Goal: Task Accomplishment & Management: Complete application form

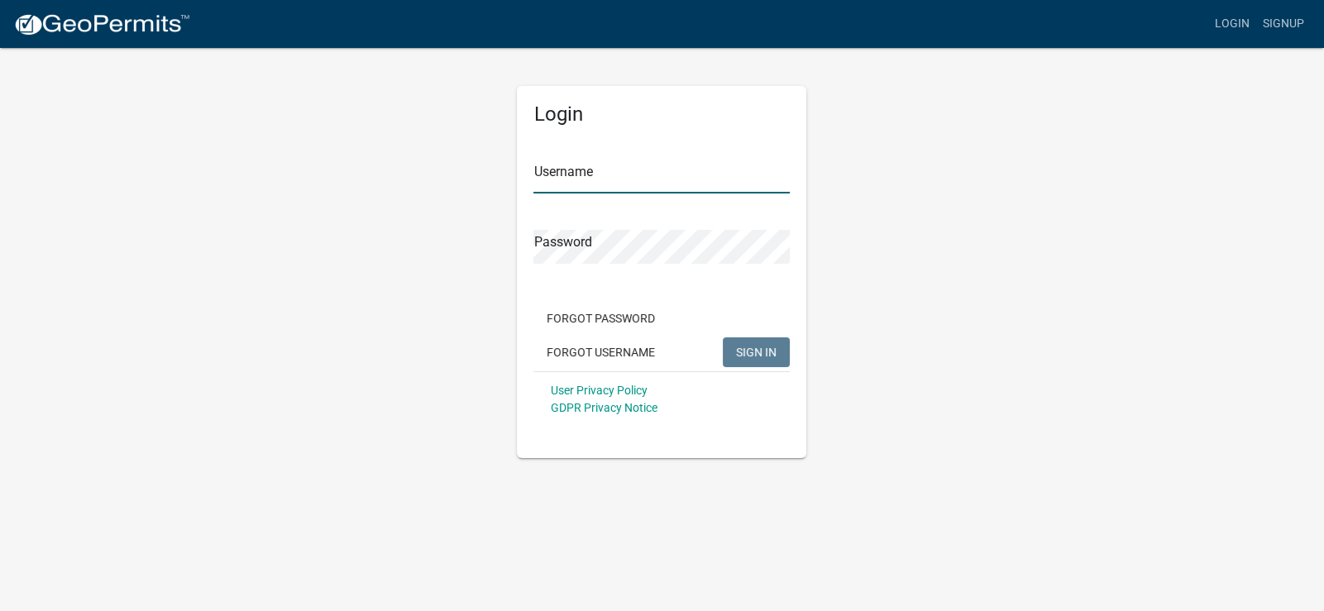
type input "IddyP"
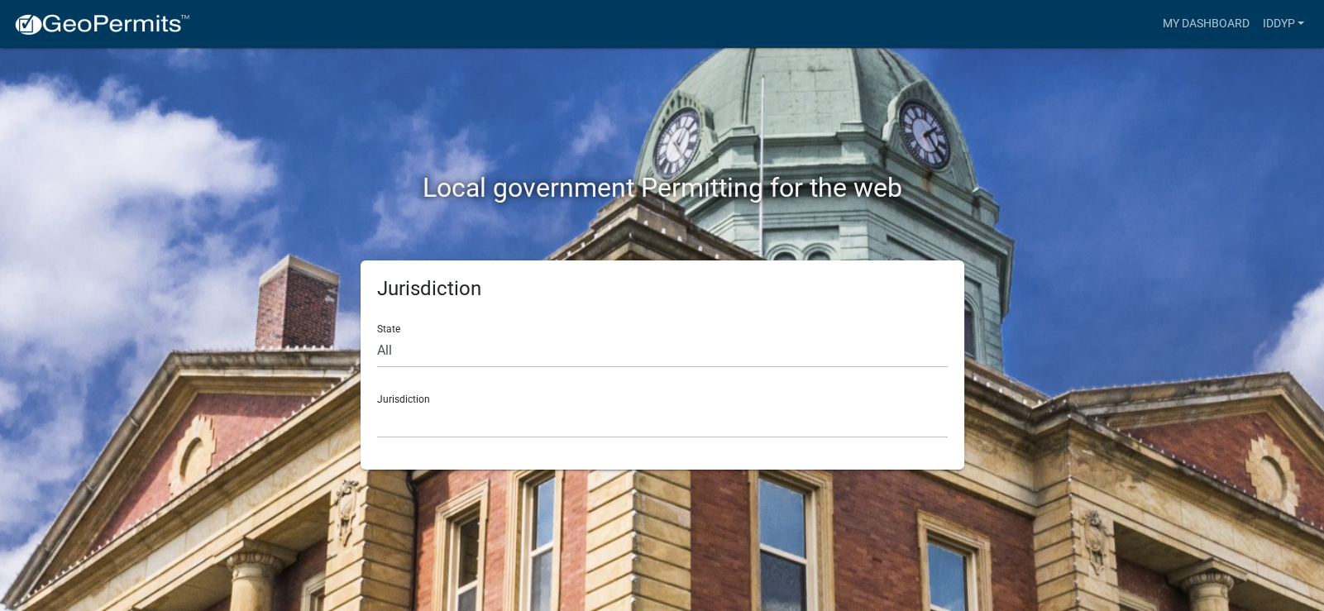
click at [1067, 510] on div "Local government Permitting for the web Jurisdiction State All [US_STATE] [US_S…" at bounding box center [662, 305] width 1324 height 611
click at [1212, 28] on link "My Dashboard" at bounding box center [1206, 23] width 100 height 31
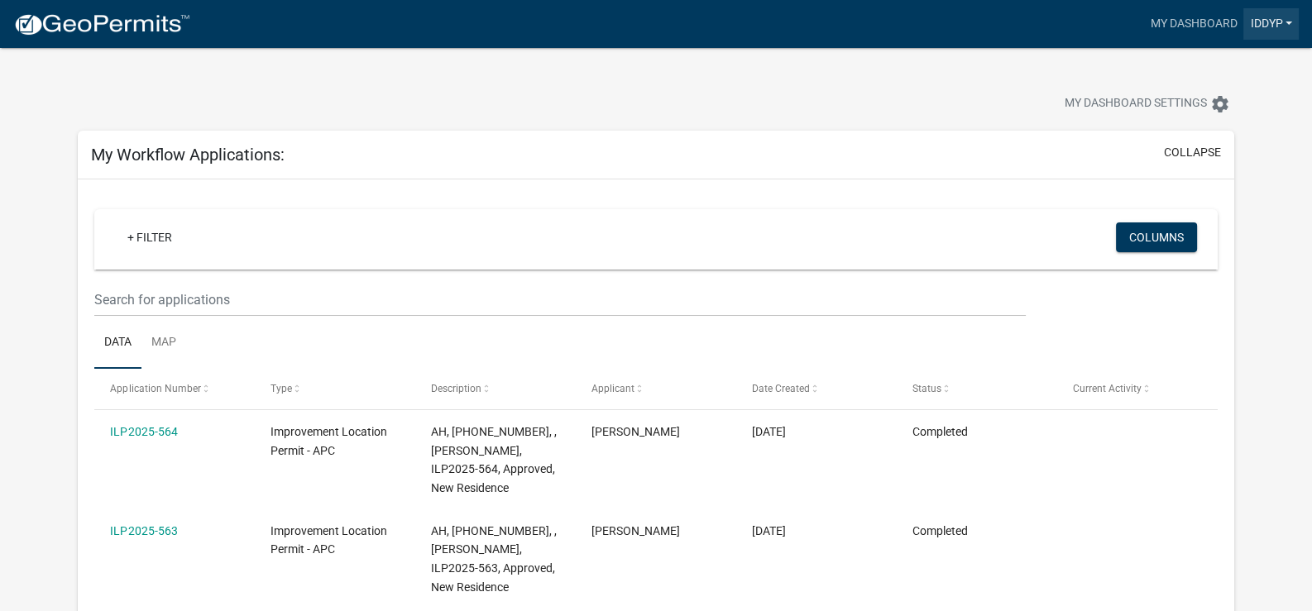
click at [1248, 31] on link "IddyP" at bounding box center [1270, 23] width 55 height 31
click at [1215, 62] on link "Account" at bounding box center [1232, 68] width 132 height 40
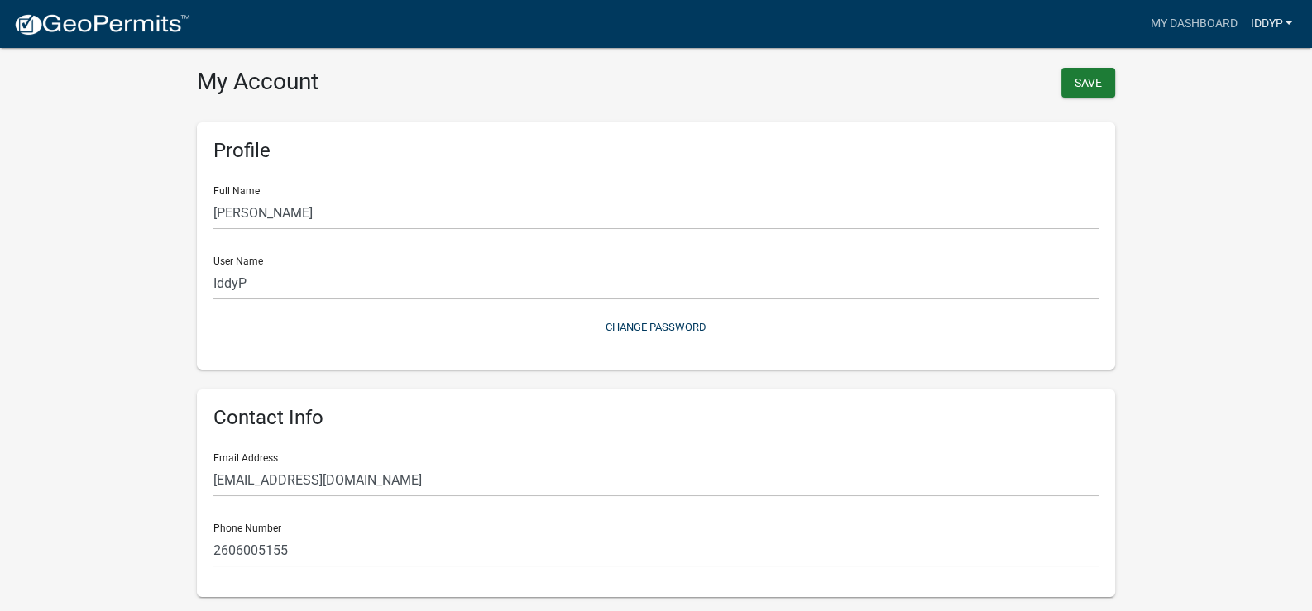
click at [1258, 28] on link "IddyP" at bounding box center [1270, 23] width 55 height 31
click at [615, 65] on div "My Account Save Profile Full Name [PERSON_NAME] User Name IddyP Change Password…" at bounding box center [655, 492] width 943 height 944
click at [69, 25] on img at bounding box center [101, 24] width 177 height 25
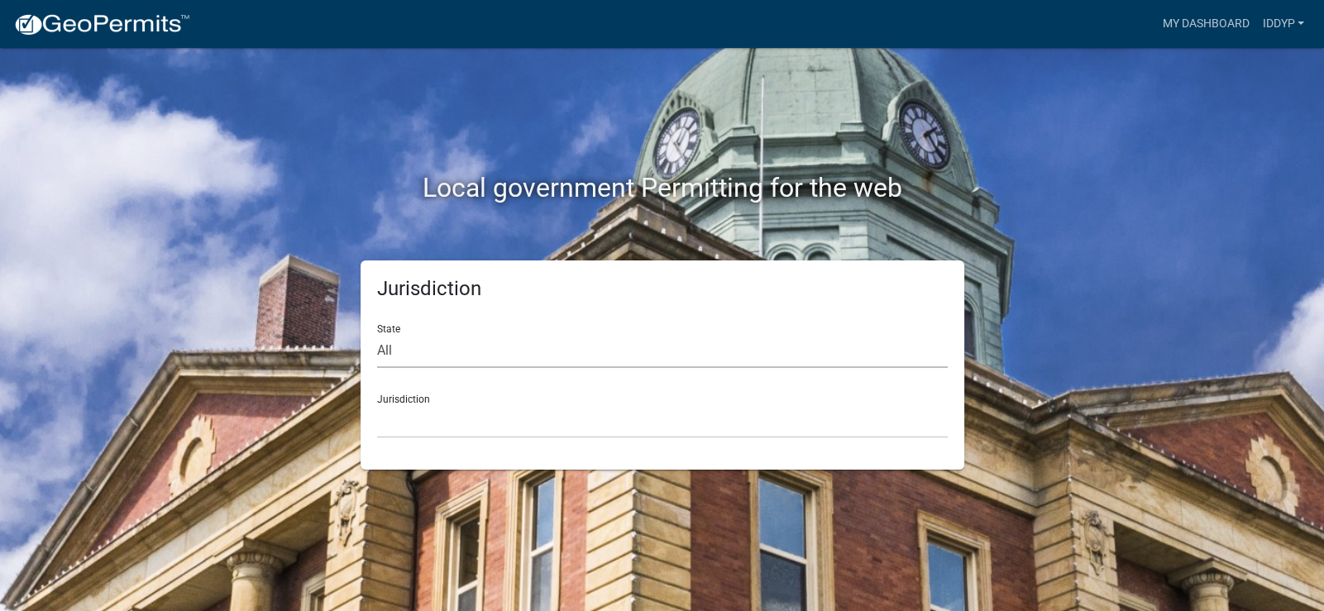
click at [510, 355] on select "All [US_STATE] [US_STATE] [US_STATE] [US_STATE] [US_STATE] [US_STATE] [US_STATE…" at bounding box center [662, 351] width 571 height 34
select select "[US_STATE]"
click at [377, 334] on select "All [US_STATE] [US_STATE] [US_STATE] [US_STATE] [US_STATE] [US_STATE] [US_STATE…" at bounding box center [662, 351] width 571 height 34
click at [678, 428] on select "City of [GEOGRAPHIC_DATA], [US_STATE] City of [GEOGRAPHIC_DATA], [US_STATE] Cit…" at bounding box center [662, 422] width 571 height 34
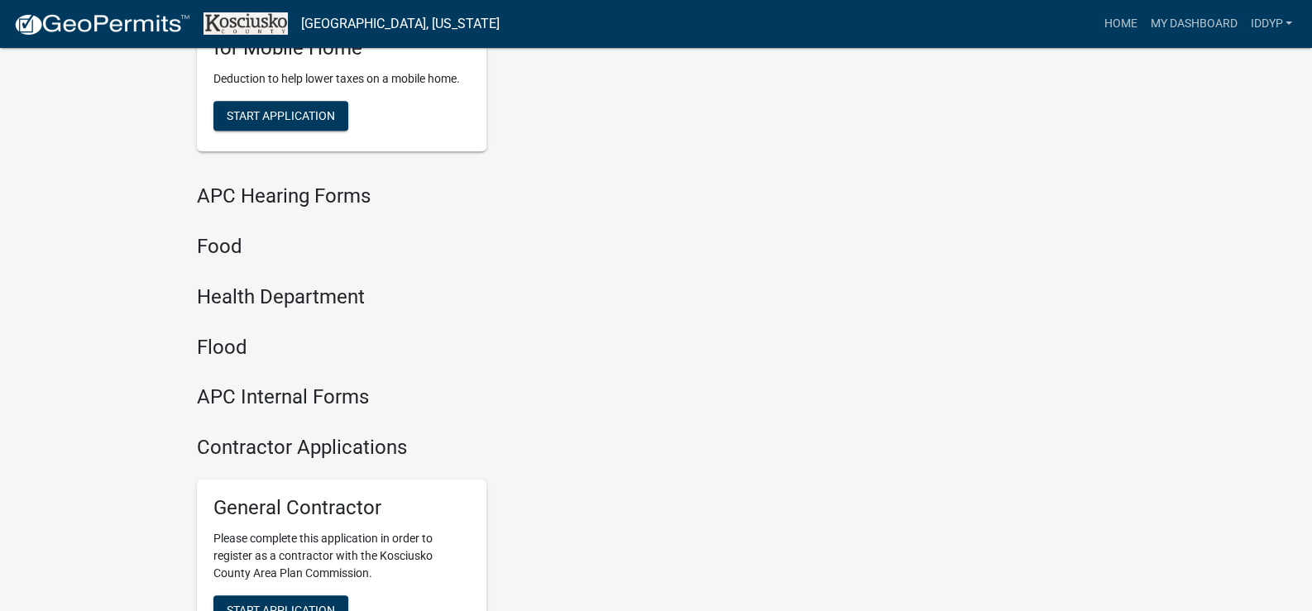
scroll to position [1903, 0]
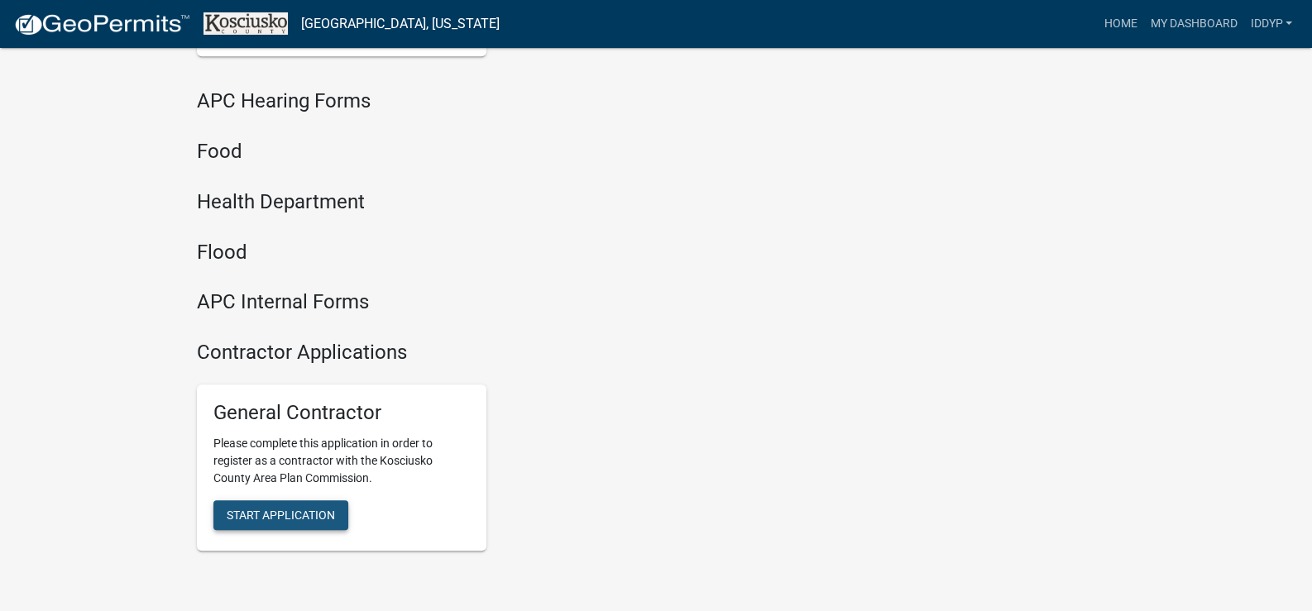
click at [261, 516] on span "Start Application" at bounding box center [281, 514] width 108 height 13
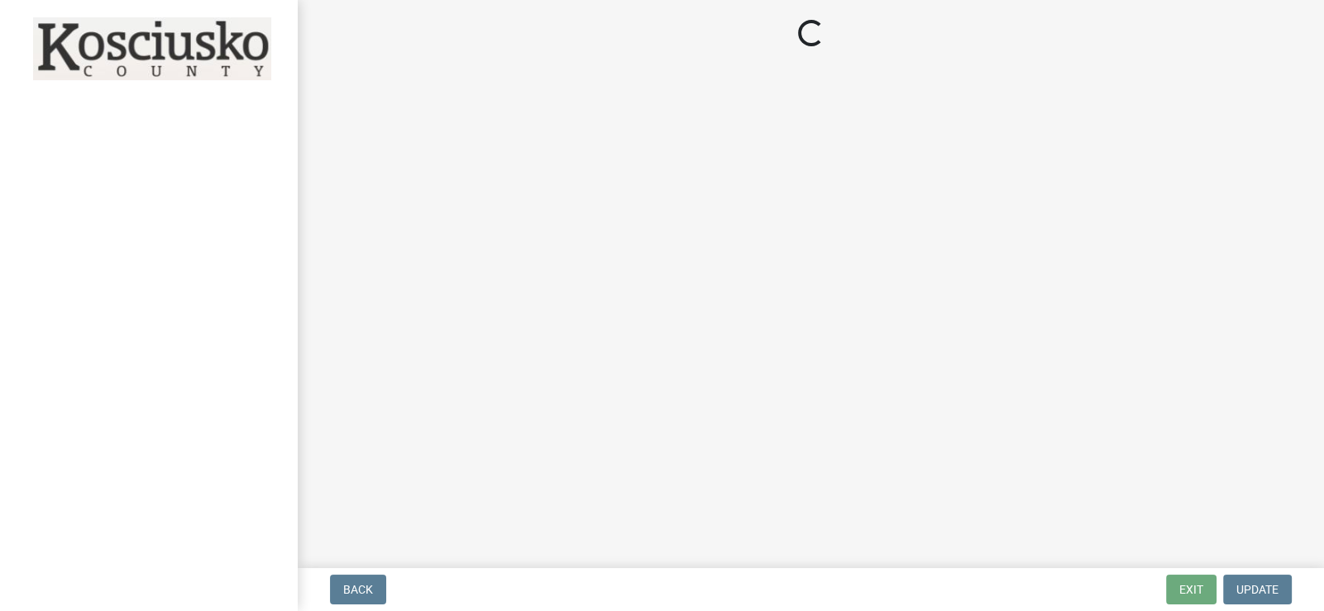
select select "IN"
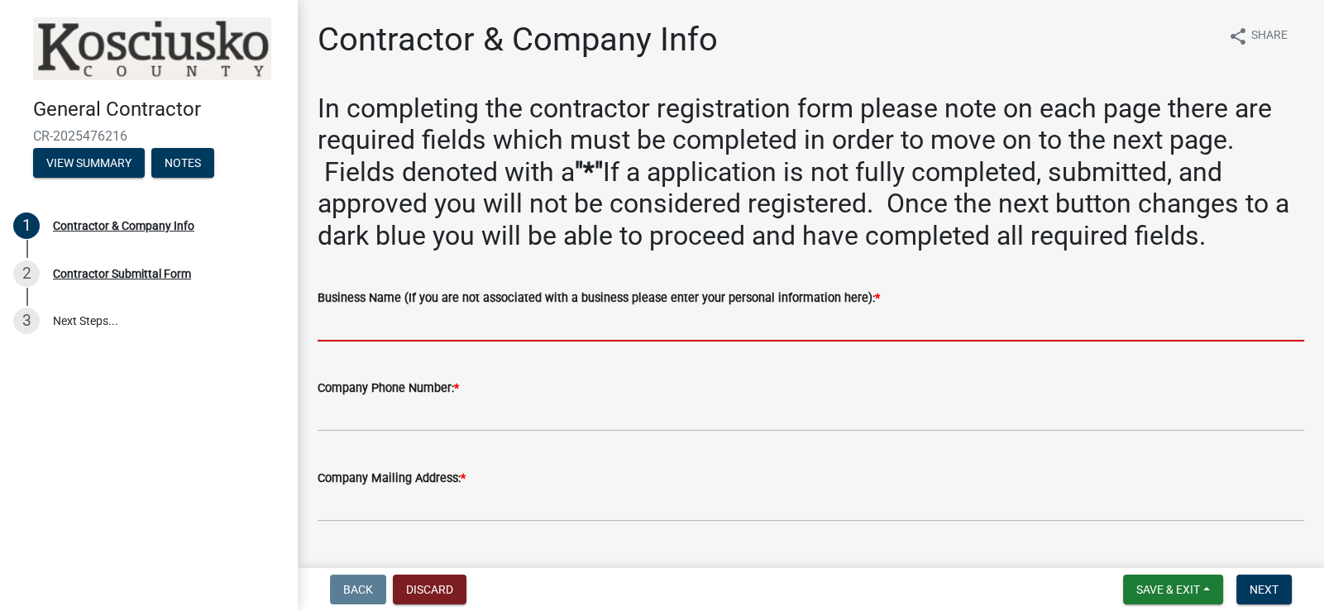
click at [559, 317] on input "Business Name (If you are not associated with a business please enter your pers…" at bounding box center [811, 325] width 987 height 34
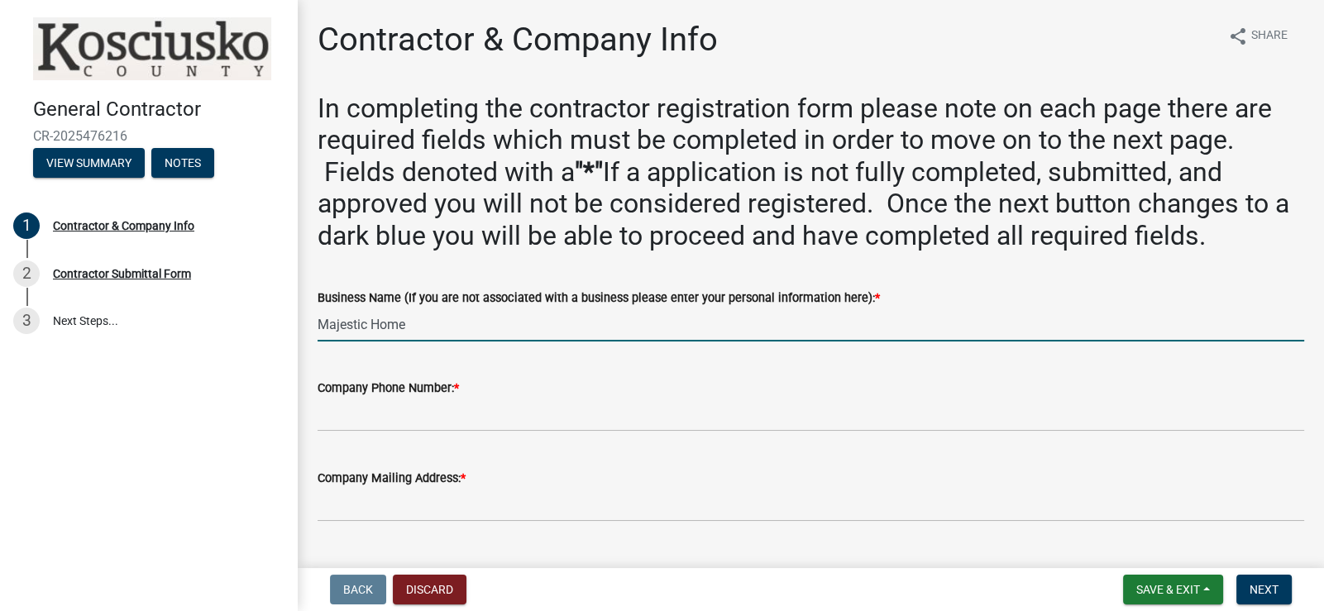
type input "Majestic Home"
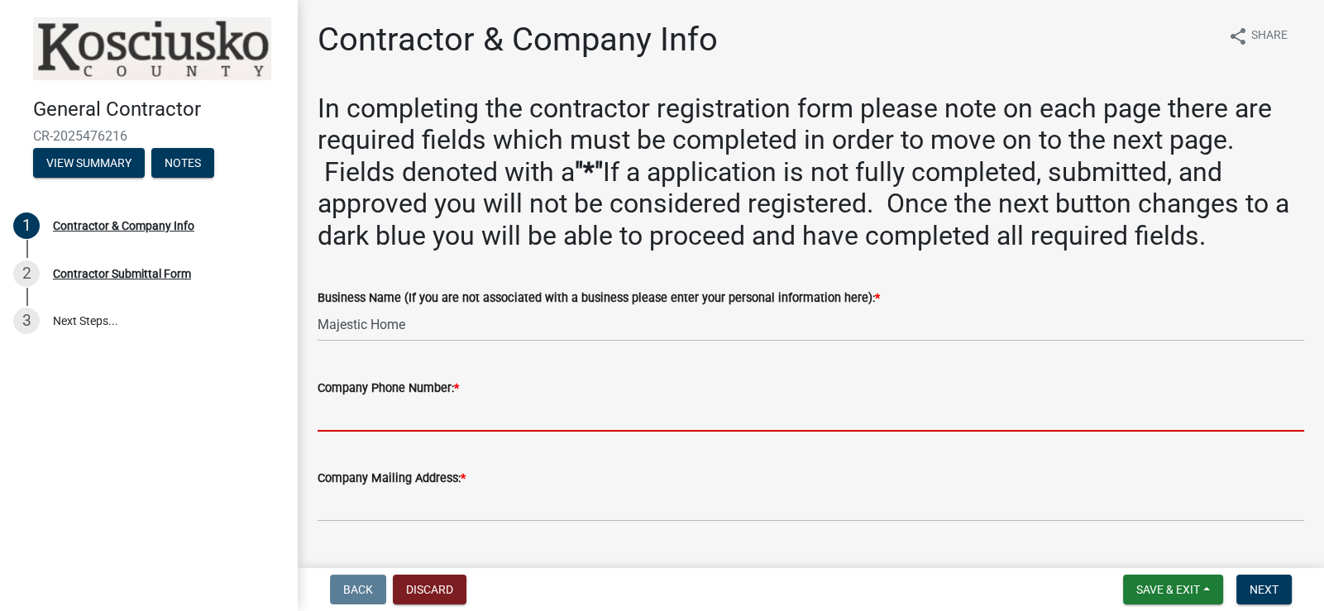
click at [471, 413] on input "Company Phone Number: *" at bounding box center [811, 415] width 987 height 34
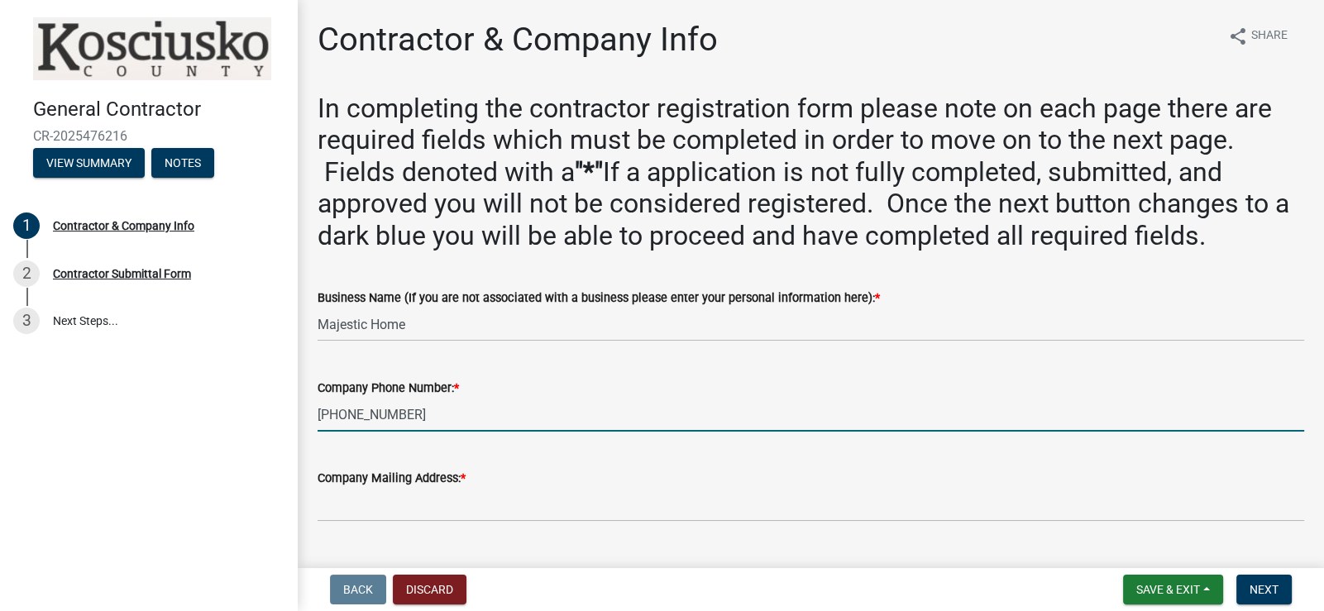
type input "[PHONE_NUMBER]"
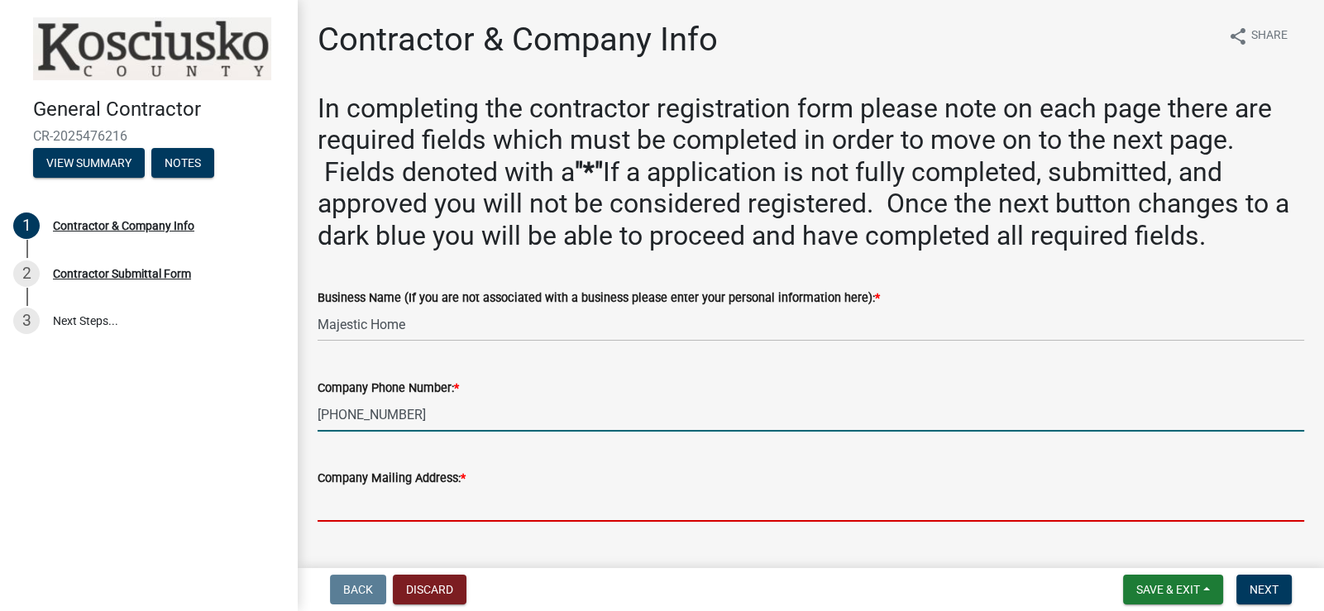
click at [480, 510] on input "Company Mailing Address: *" at bounding box center [811, 505] width 987 height 34
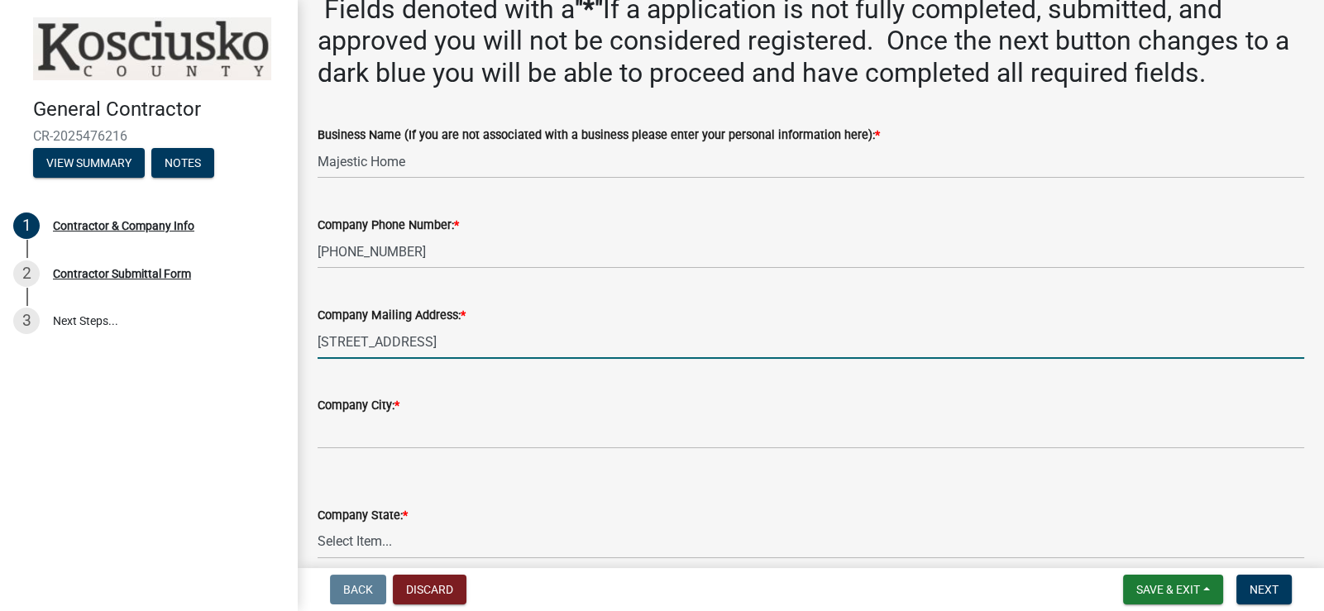
scroll to position [165, 0]
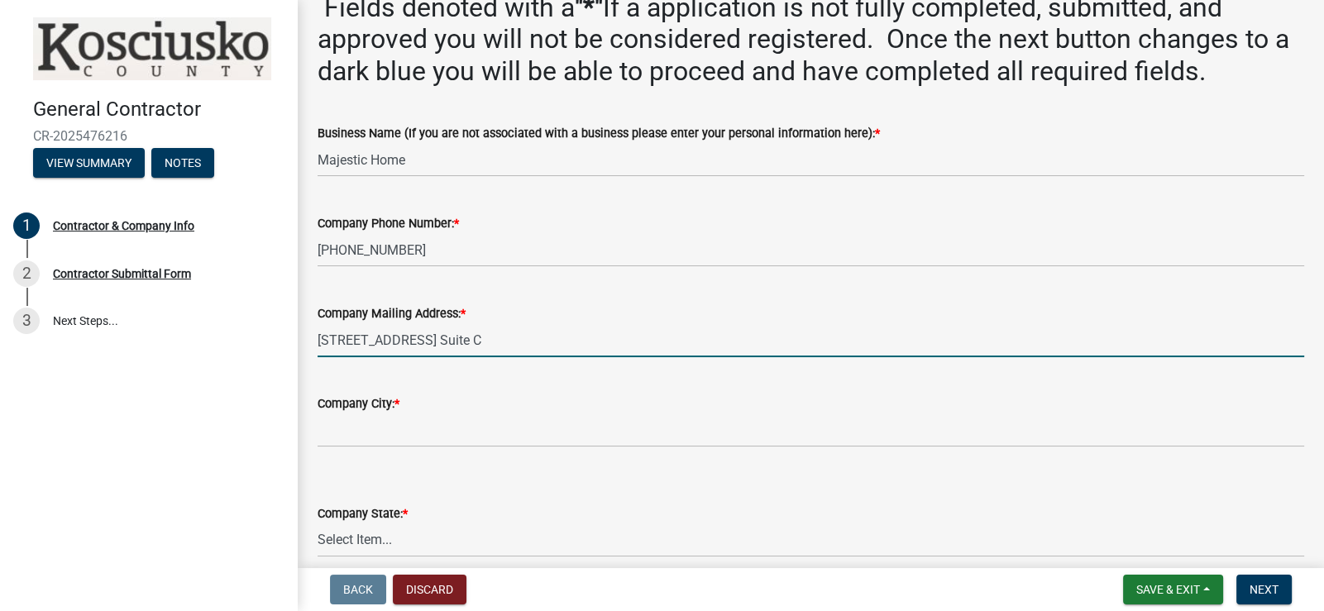
type input "[STREET_ADDRESS] Suite C"
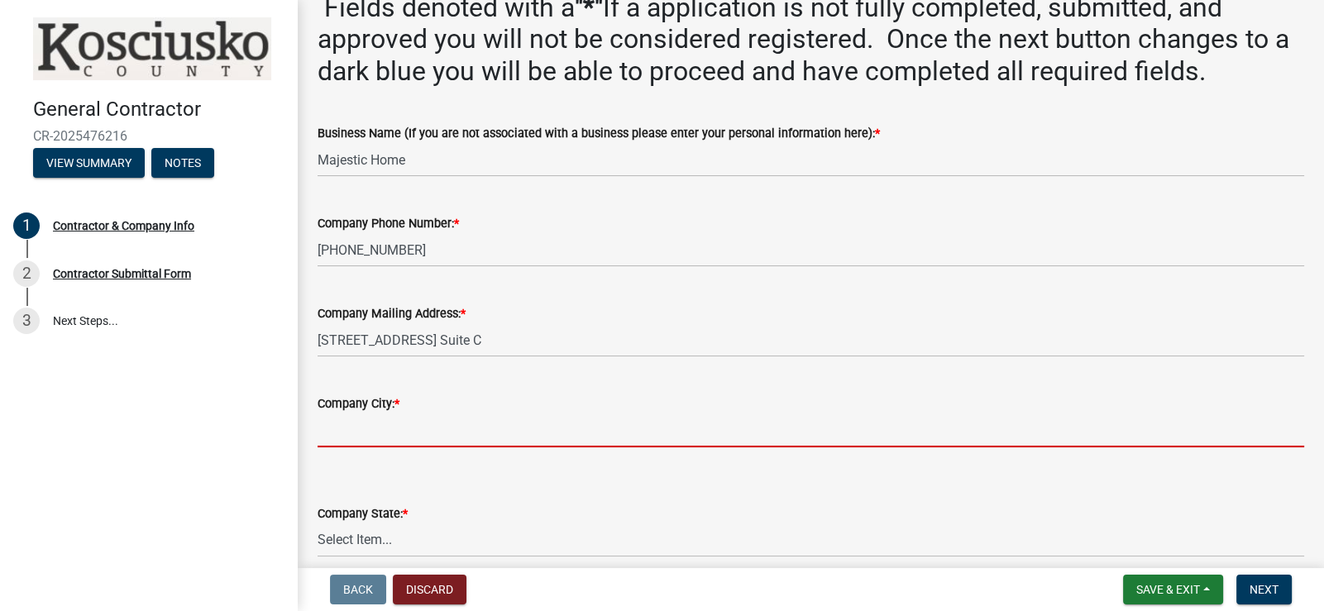
click at [543, 425] on input "Company City: *" at bounding box center [811, 431] width 987 height 34
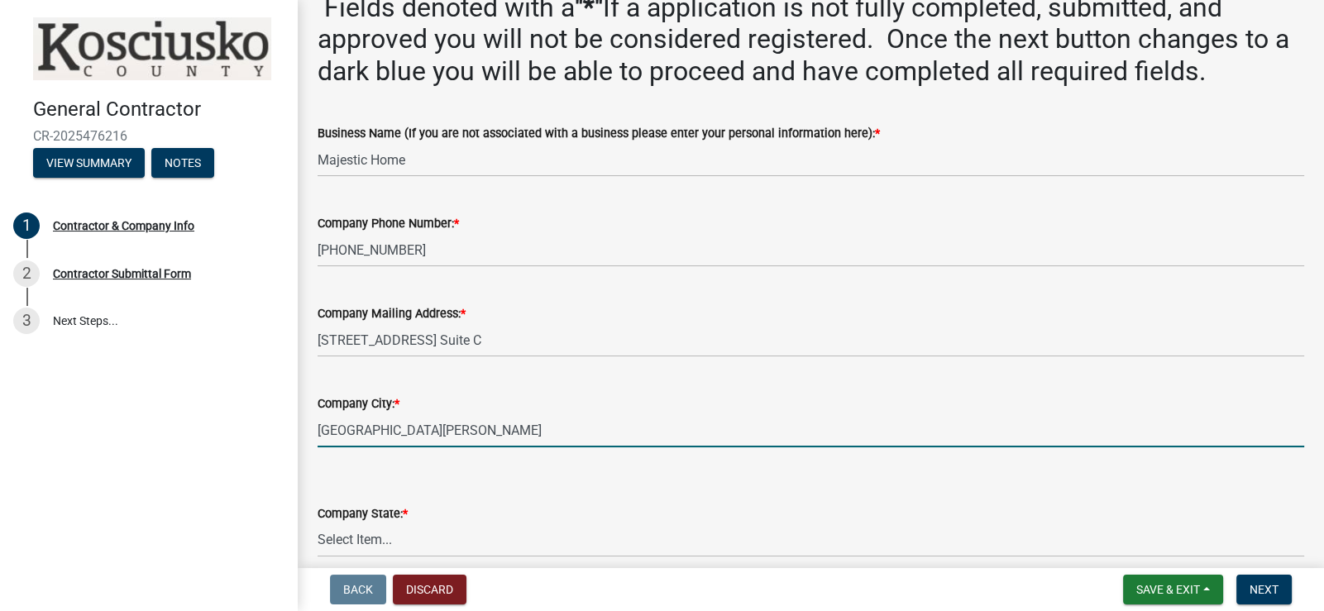
type input "[GEOGRAPHIC_DATA][PERSON_NAME]"
click at [496, 542] on select "Select Item... [US_STATE] [US_STATE] [US_STATE] [US_STATE] [US_STATE] [US_STATE…" at bounding box center [811, 541] width 987 height 34
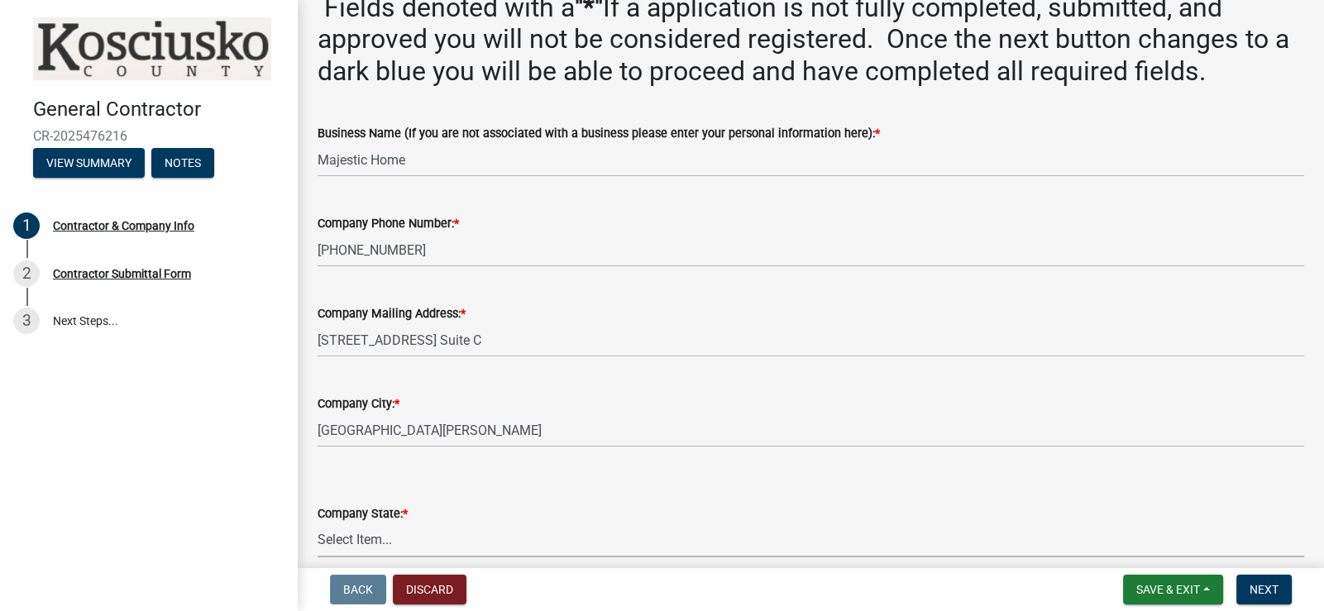
select select "IN"
click at [318, 524] on select "Select Item... [US_STATE] [US_STATE] [US_STATE] [US_STATE] [US_STATE] [US_STATE…" at bounding box center [811, 541] width 987 height 34
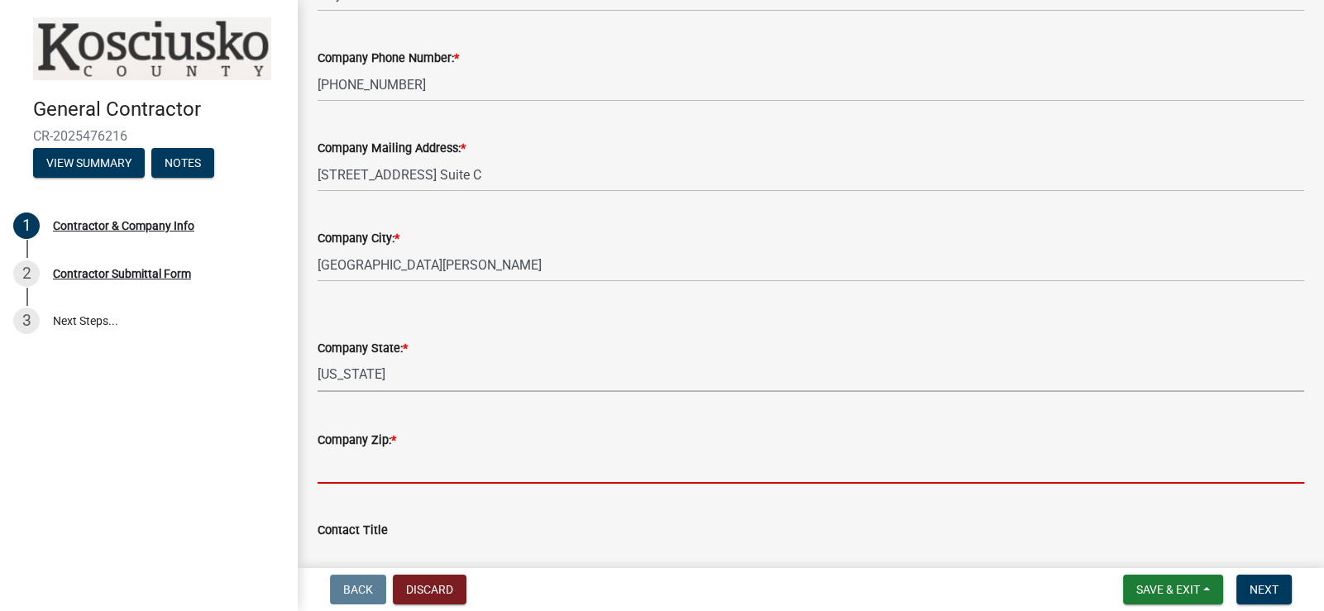
click at [601, 459] on input "Company Zip: *" at bounding box center [811, 467] width 987 height 34
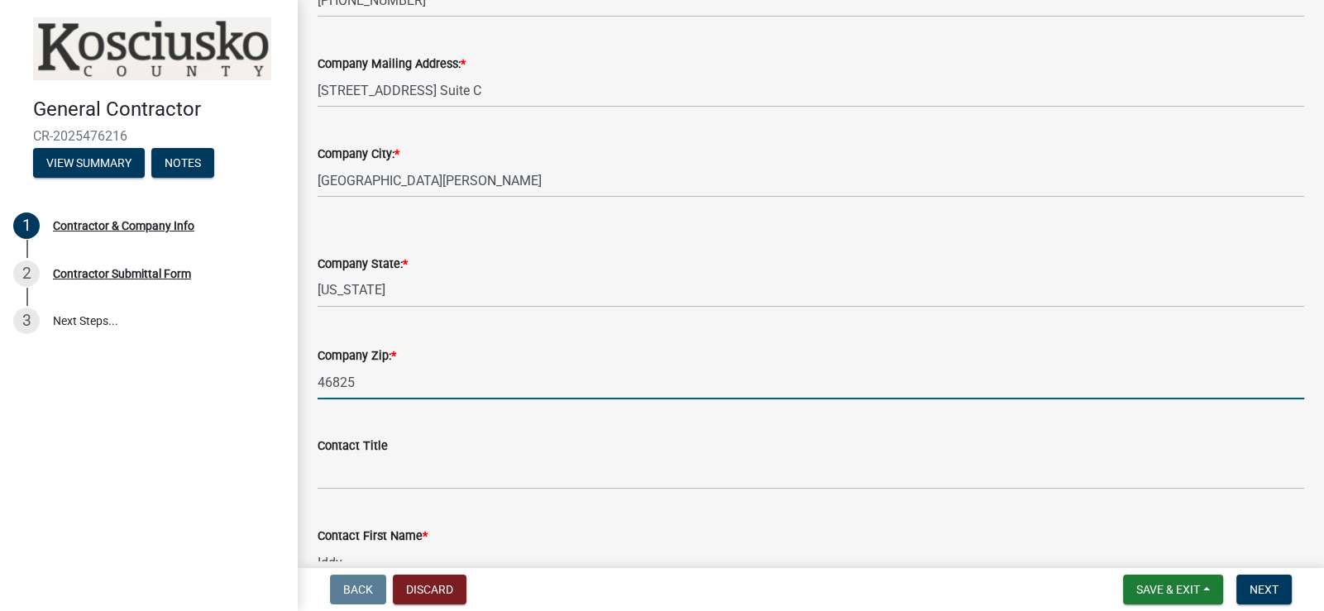
scroll to position [496, 0]
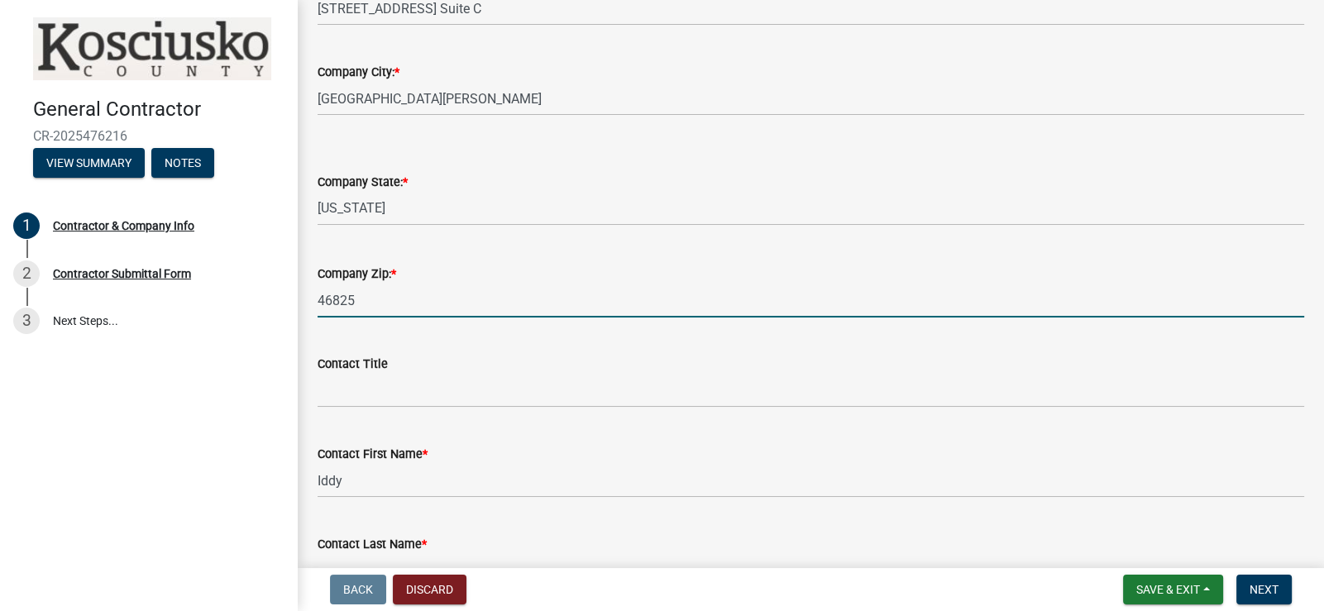
type input "46825"
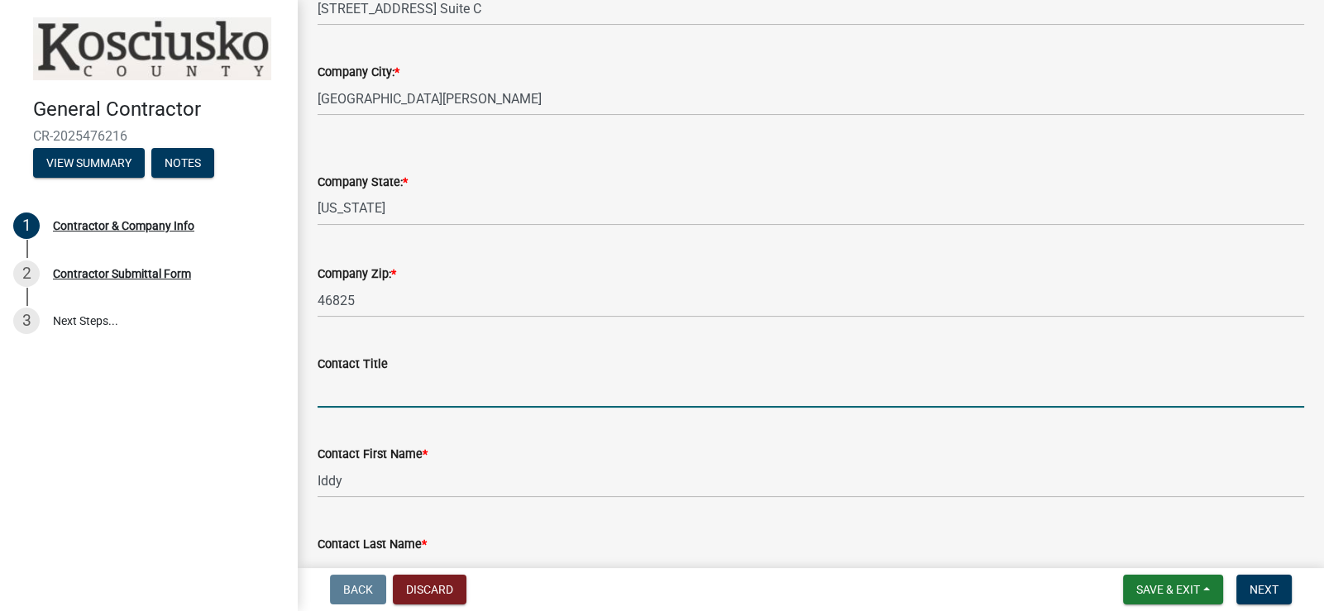
click at [486, 386] on input "Contact Title" at bounding box center [811, 391] width 987 height 34
click at [487, 386] on input "Contact Title" at bounding box center [811, 391] width 987 height 34
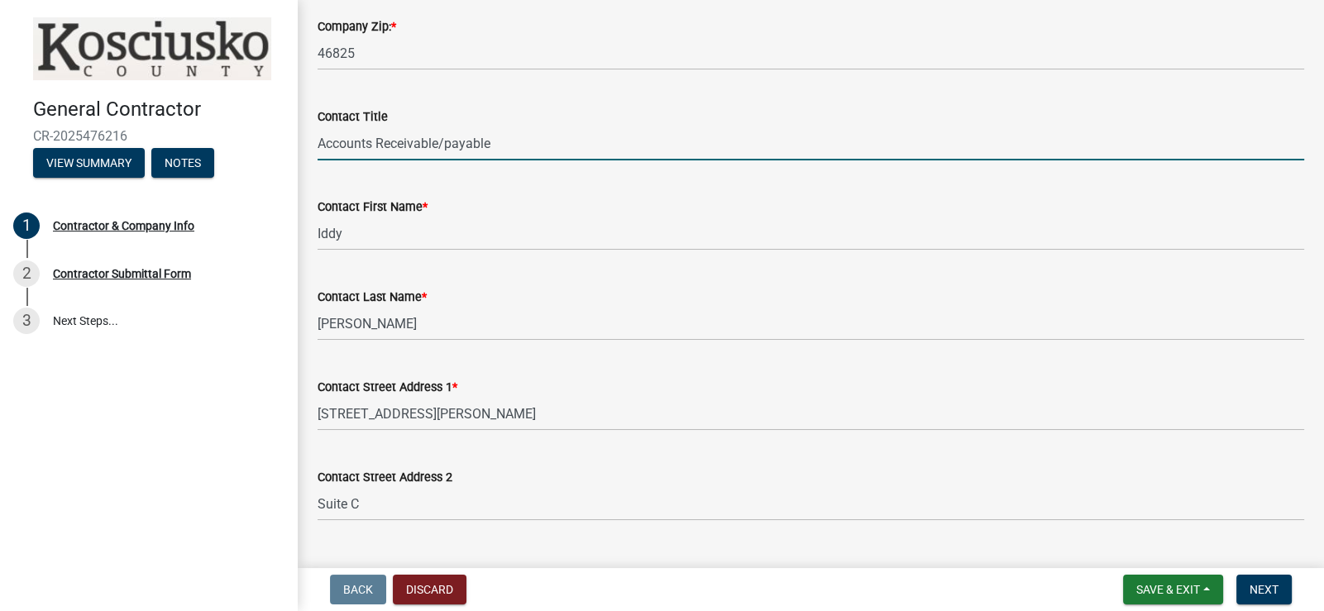
scroll to position [826, 0]
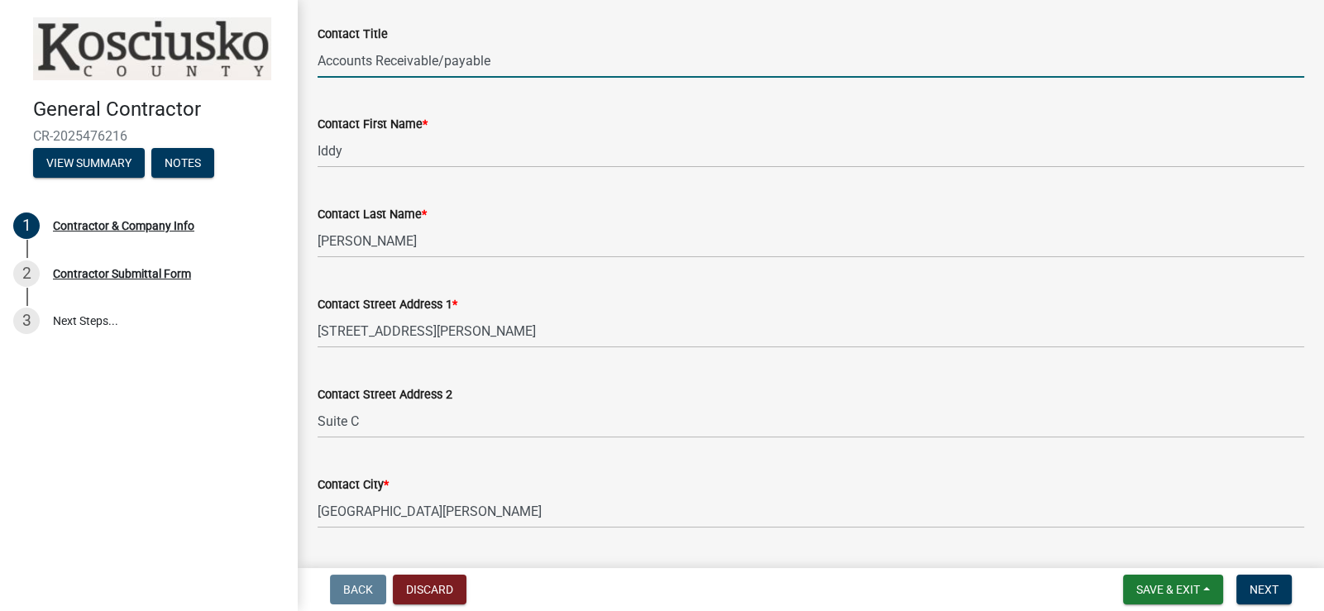
type input "Accounts Receivable/payable"
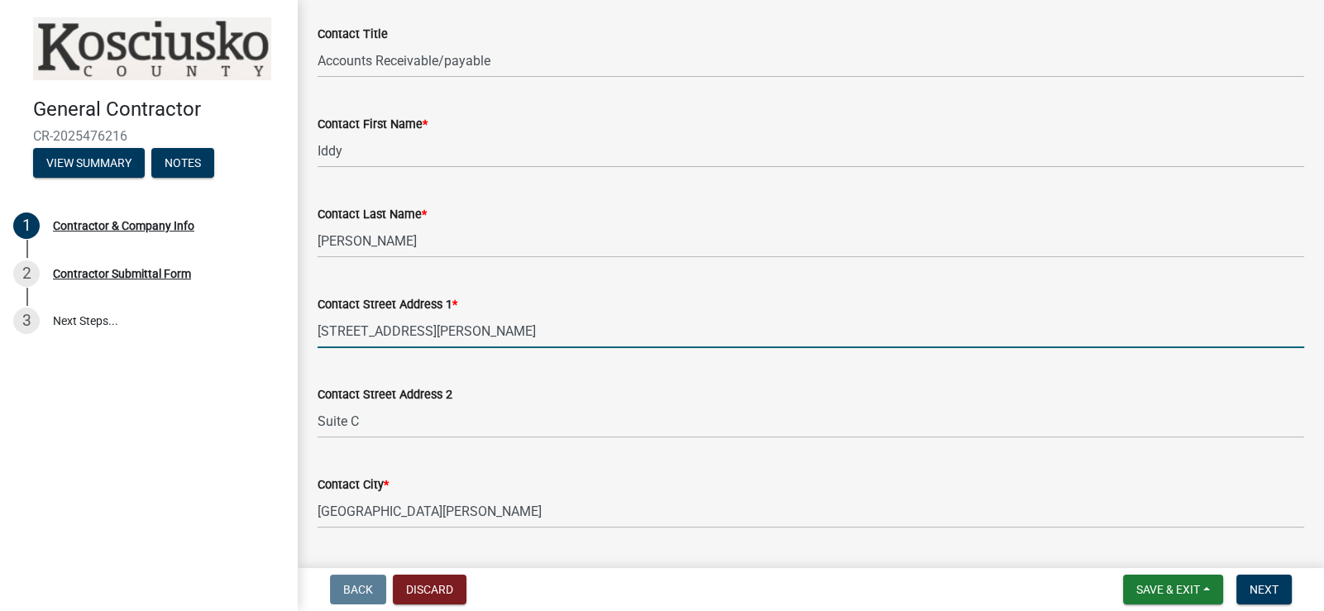
click at [600, 320] on input "[STREET_ADDRESS][PERSON_NAME]" at bounding box center [811, 331] width 987 height 34
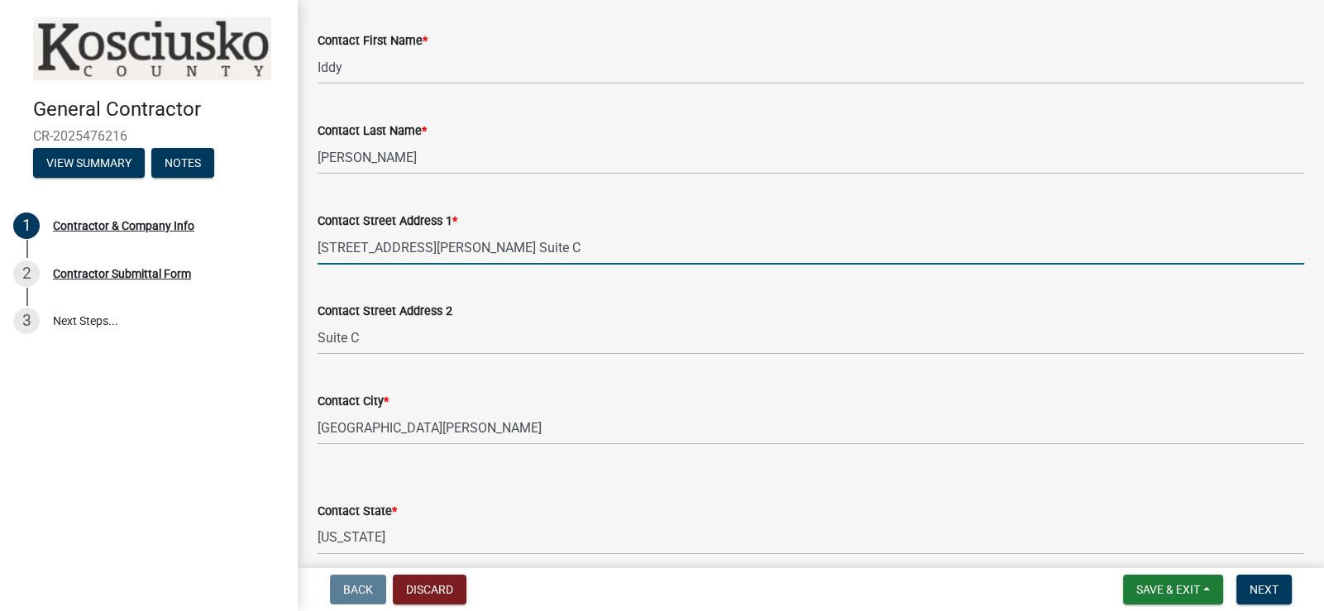
click at [490, 251] on input "[STREET_ADDRESS][PERSON_NAME] Suite C" at bounding box center [811, 248] width 987 height 34
click at [480, 249] on input "[STREET_ADDRESS][PERSON_NAME] Suite C" at bounding box center [811, 248] width 987 height 34
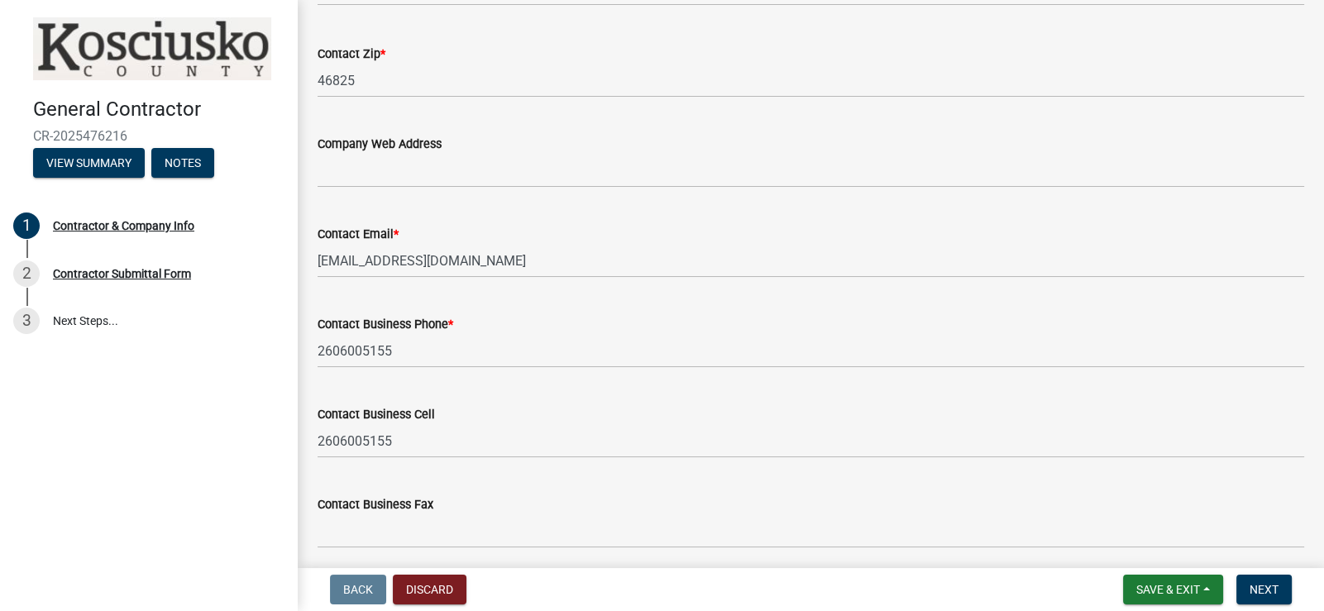
scroll to position [1488, 0]
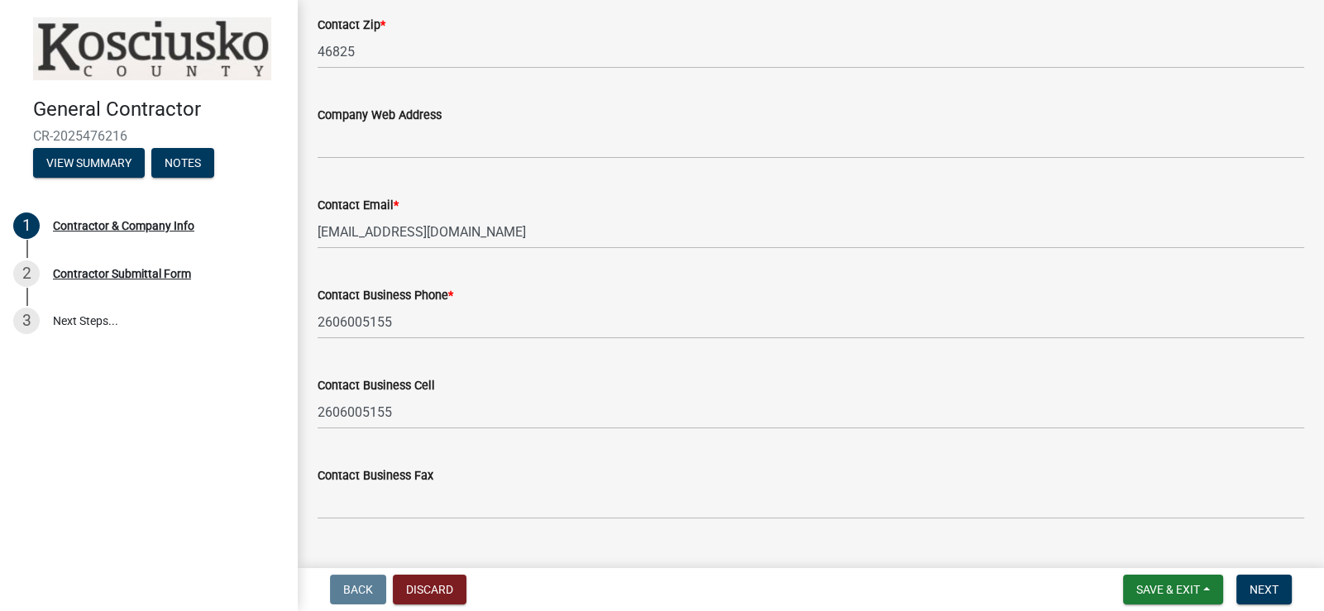
type input "[STREET_ADDRESS][PERSON_NAME]"
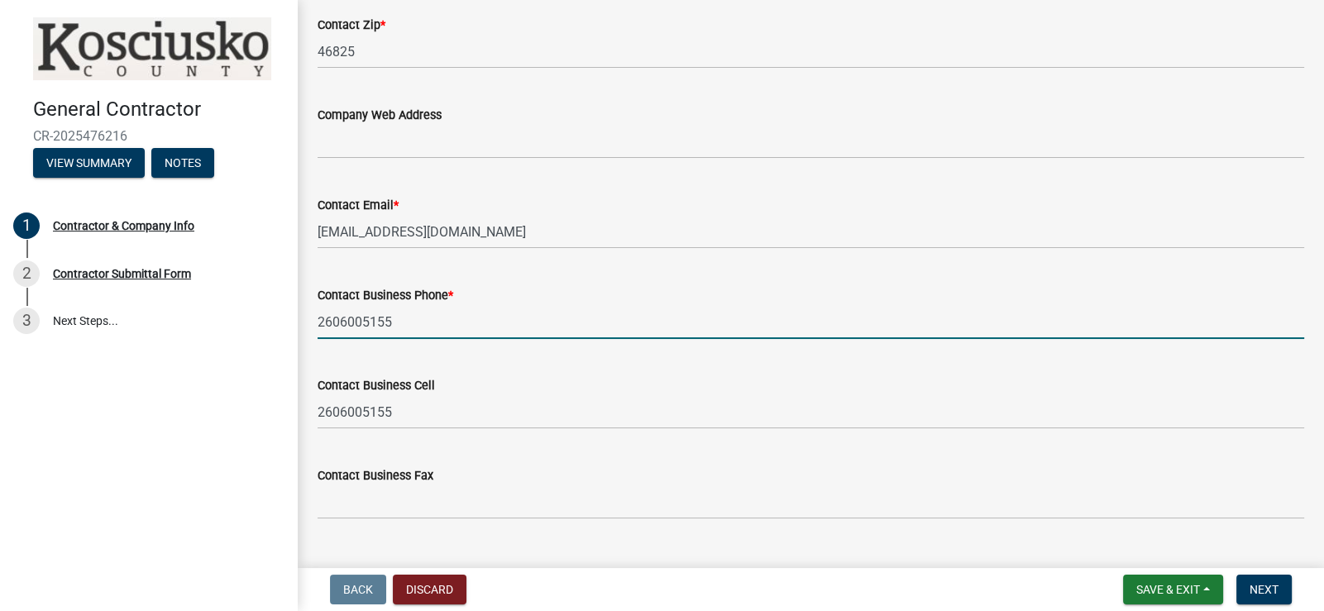
click at [529, 323] on input "2606005155" at bounding box center [811, 322] width 987 height 34
type input "[PHONE_NUMBER]"
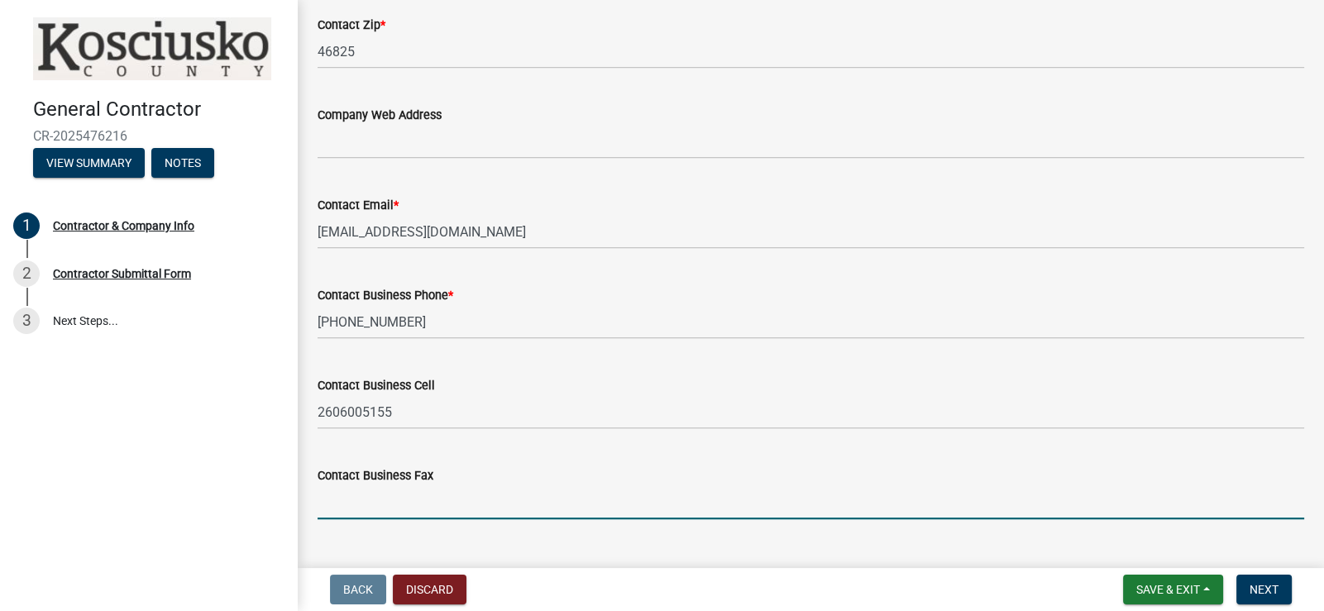
click at [506, 512] on input "Contact Business Fax" at bounding box center [811, 503] width 987 height 34
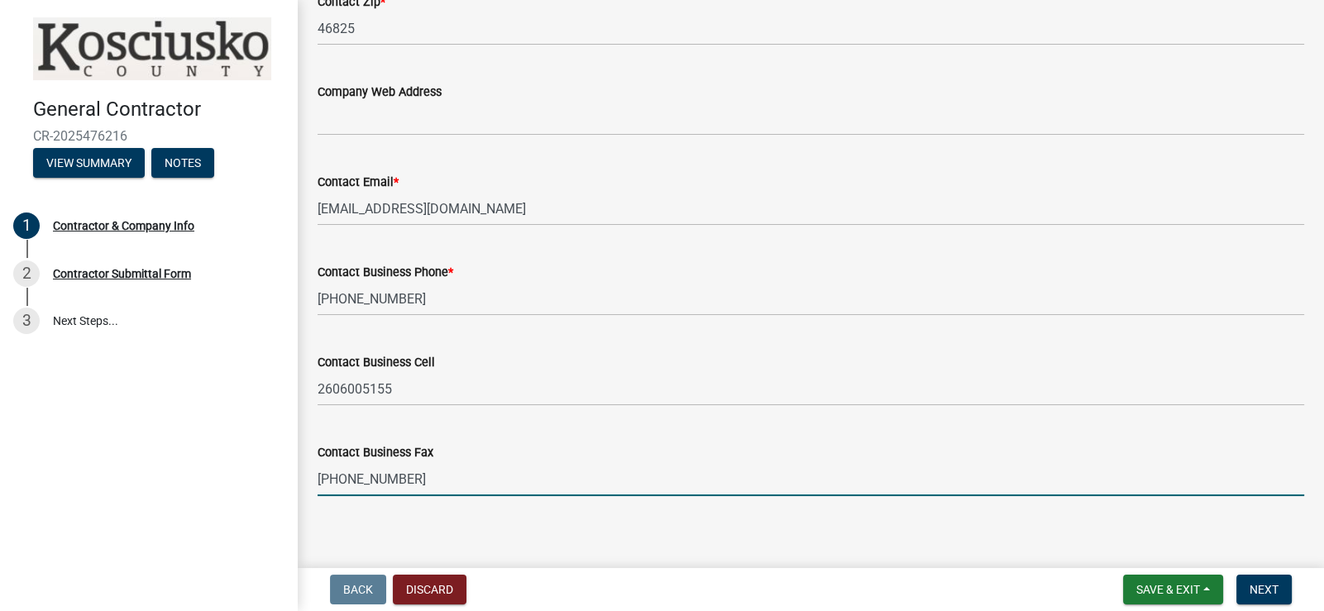
scroll to position [1523, 0]
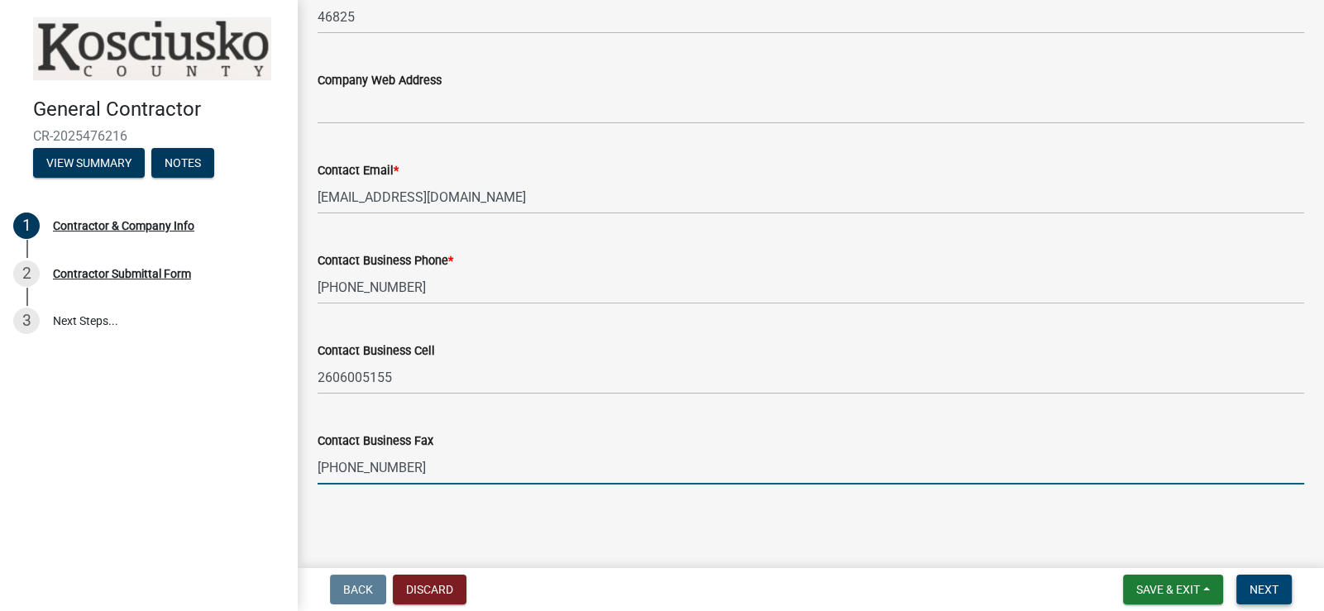
type input "[PHONE_NUMBER]"
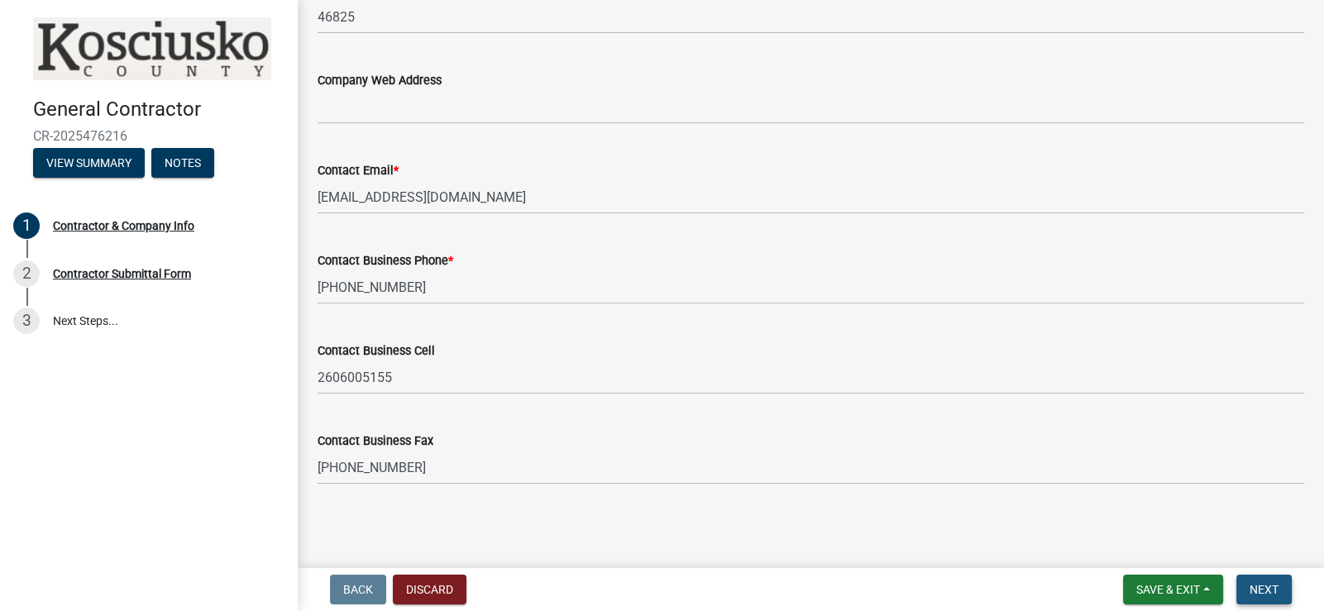
click at [1257, 591] on span "Next" at bounding box center [1264, 589] width 29 height 13
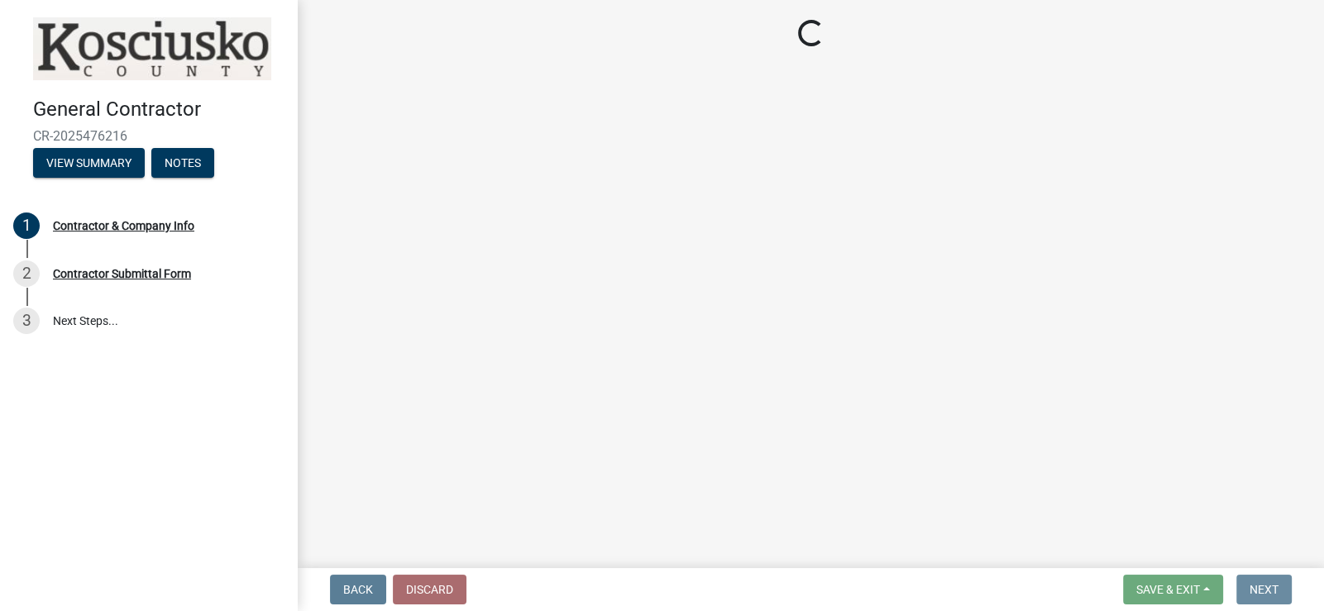
scroll to position [0, 0]
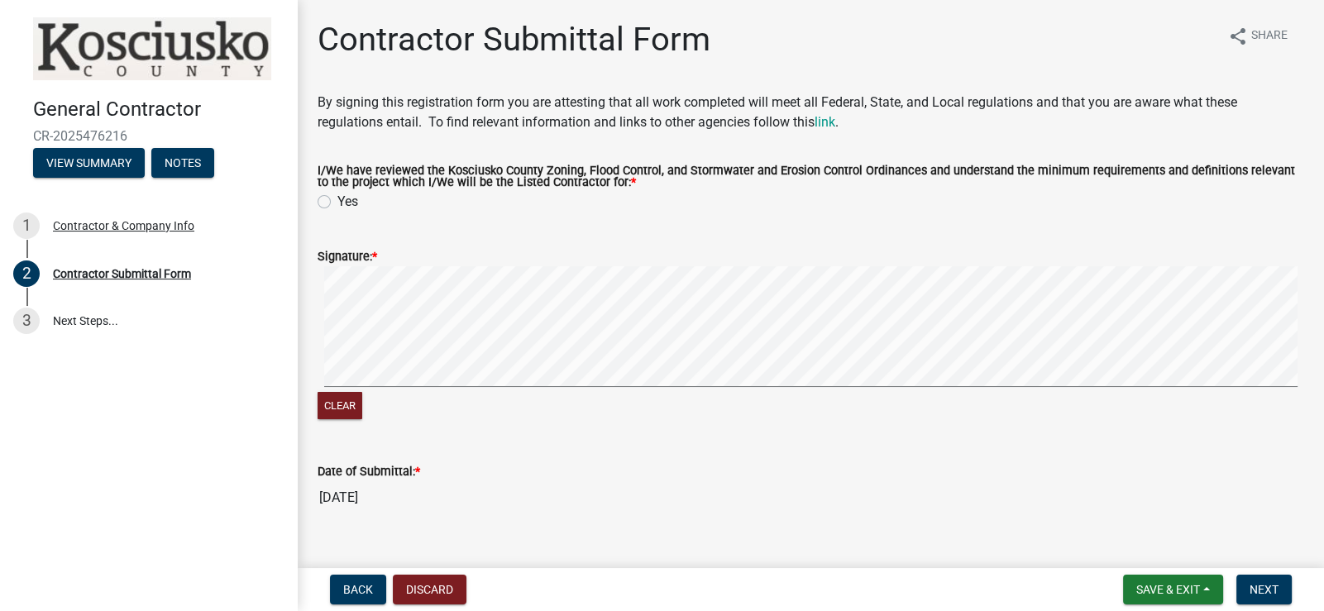
click at [338, 198] on label "Yes" at bounding box center [348, 202] width 21 height 20
click at [338, 198] on input "Yes" at bounding box center [343, 197] width 11 height 11
radio input "true"
click at [502, 401] on div "Clear" at bounding box center [811, 344] width 987 height 156
drag, startPoint x: 344, startPoint y: 408, endPoint x: 343, endPoint y: 398, distance: 10.0
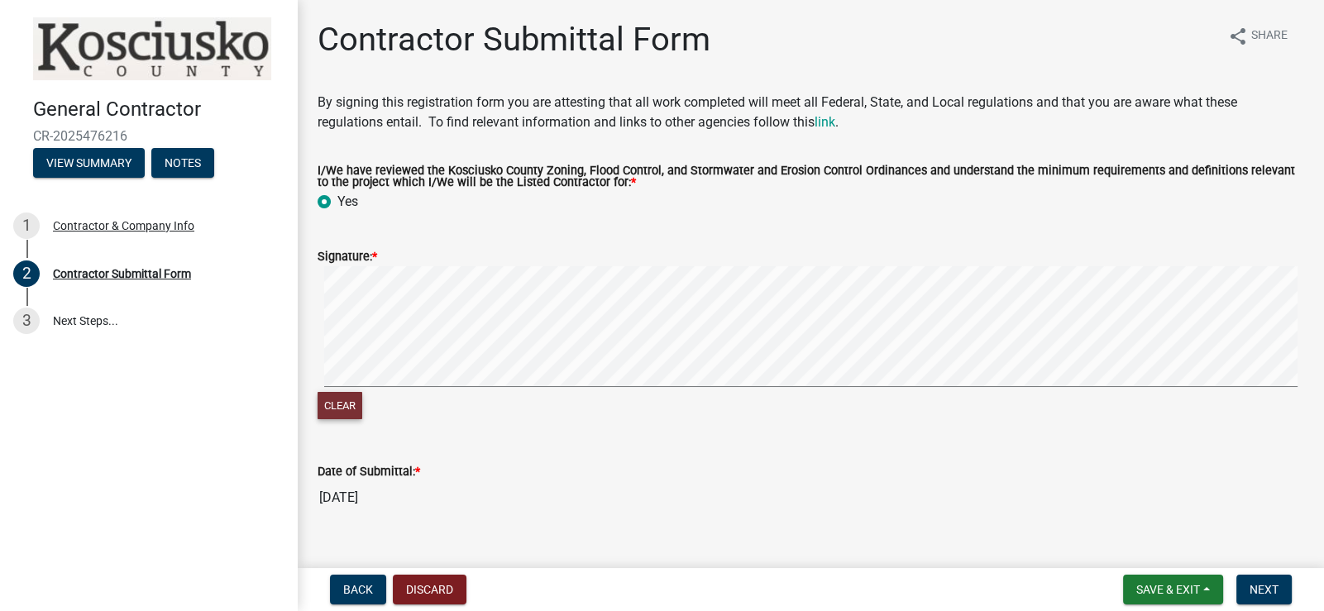
click at [344, 406] on button "Clear" at bounding box center [340, 405] width 45 height 27
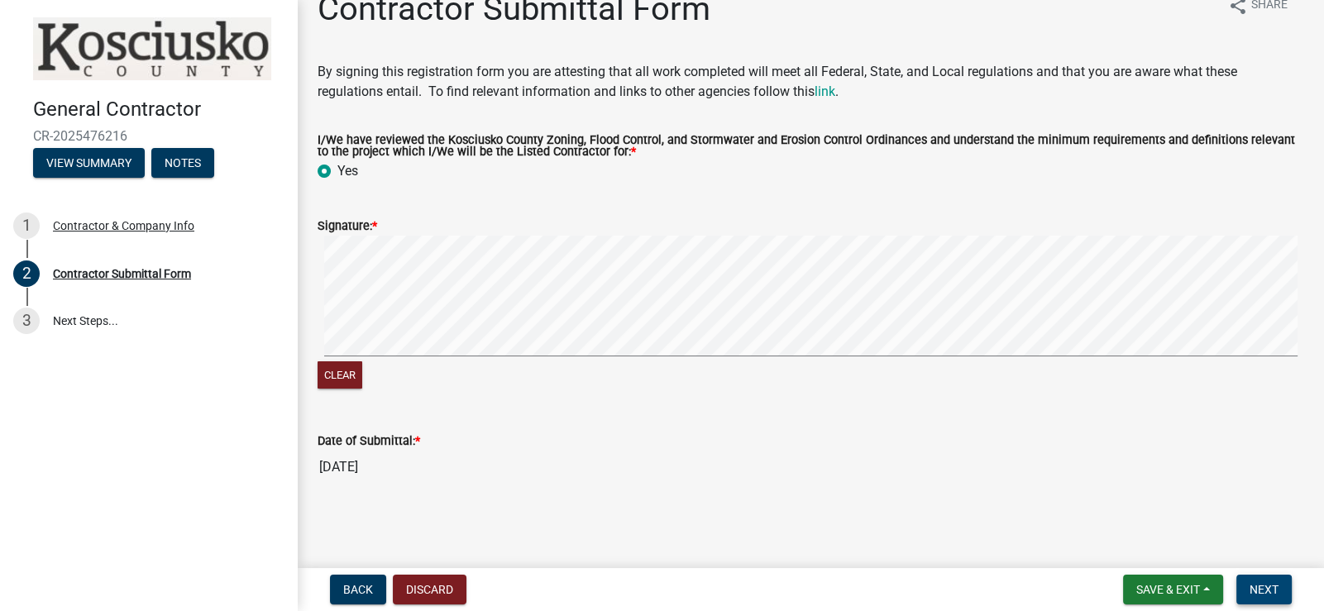
click at [1262, 580] on button "Next" at bounding box center [1264, 590] width 55 height 30
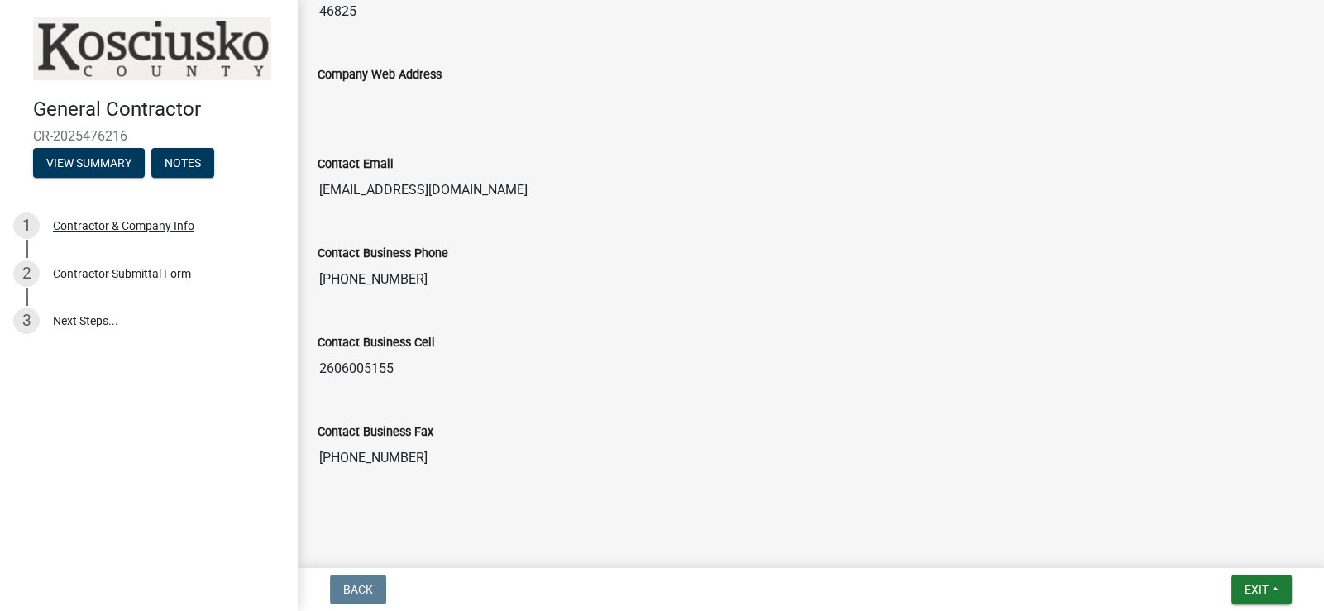
scroll to position [1583, 0]
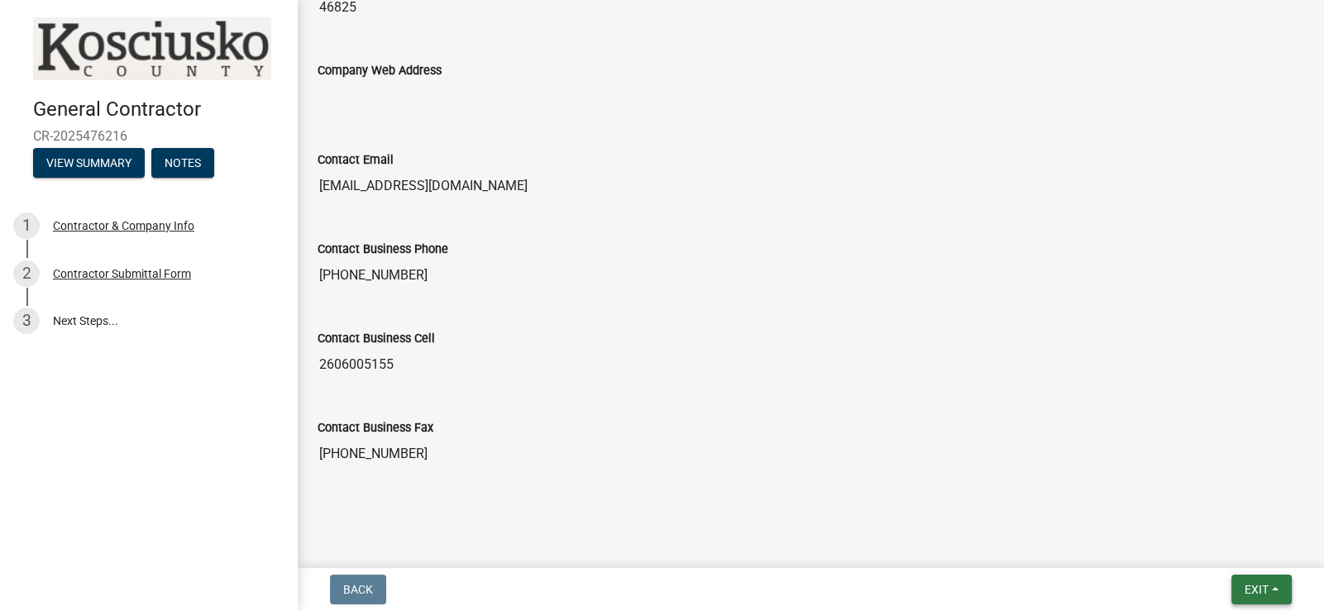
click at [1239, 587] on button "Exit" at bounding box center [1262, 590] width 60 height 30
click at [1200, 554] on button "Save & Exit" at bounding box center [1226, 547] width 132 height 40
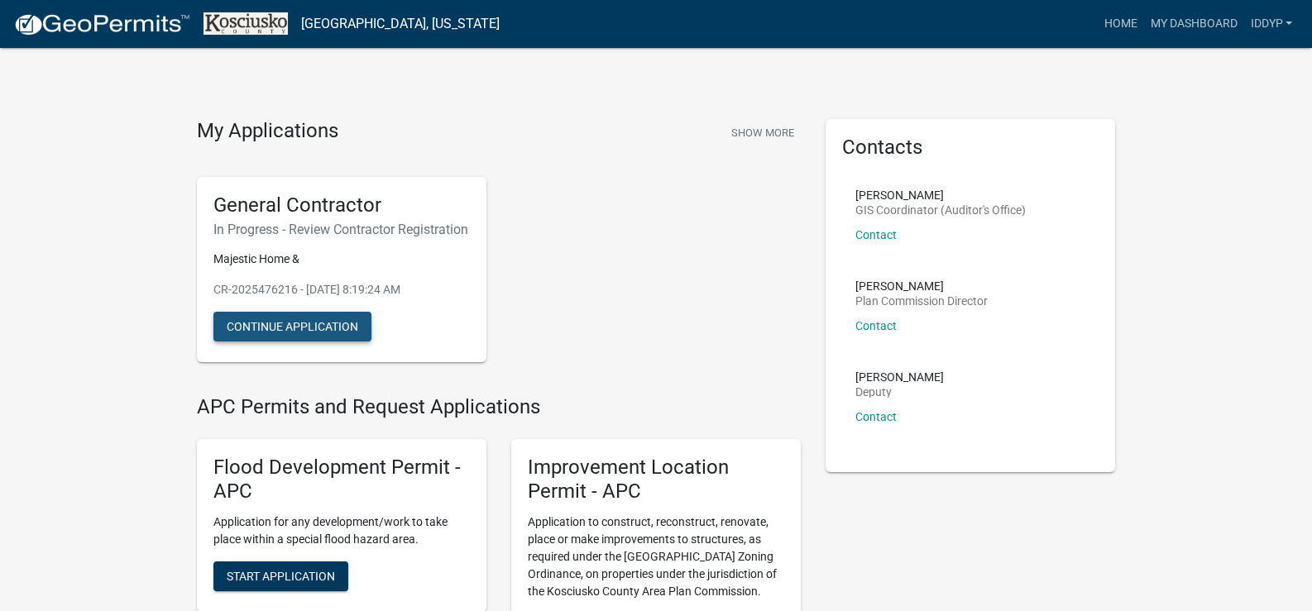
click at [303, 339] on button "Continue Application" at bounding box center [292, 327] width 158 height 30
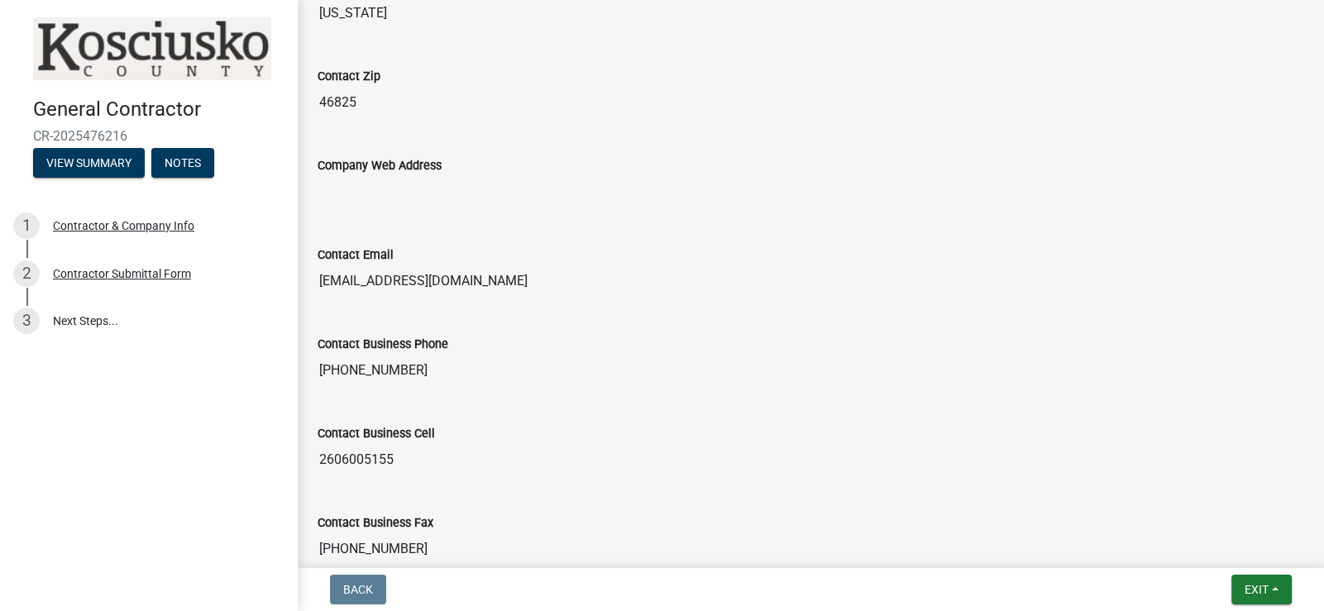
scroll to position [1583, 0]
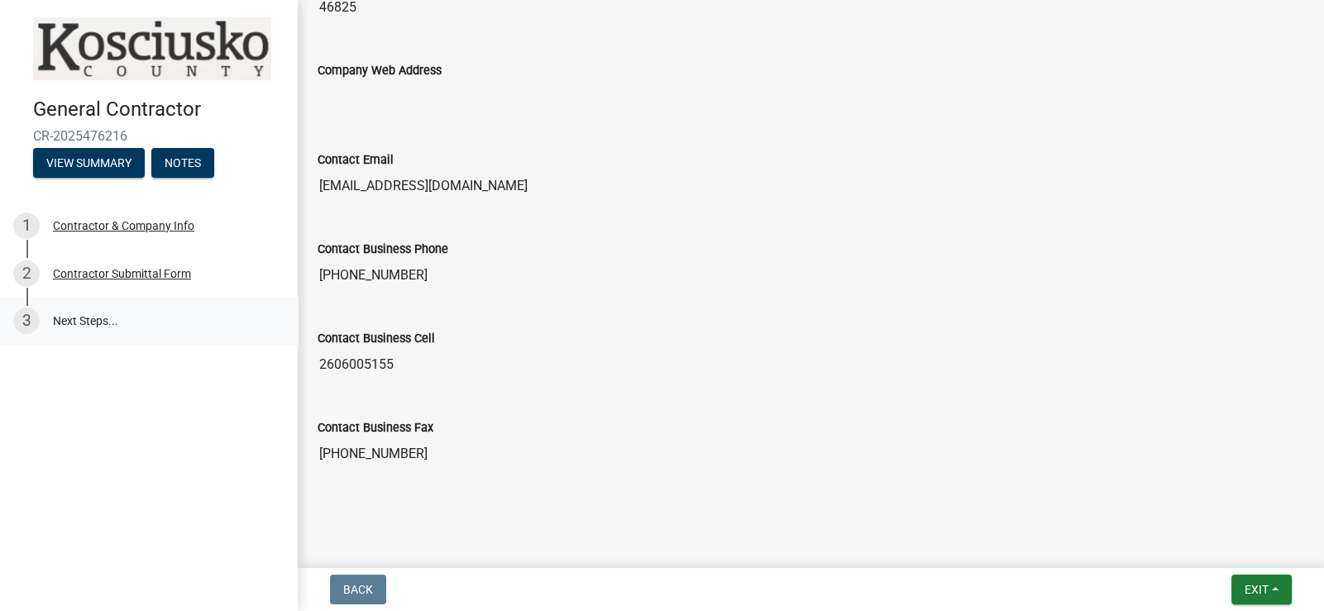
click at [98, 319] on link "3 Next Steps..." at bounding box center [149, 321] width 298 height 48
click at [70, 272] on div "Contractor Submittal Form" at bounding box center [122, 274] width 138 height 12
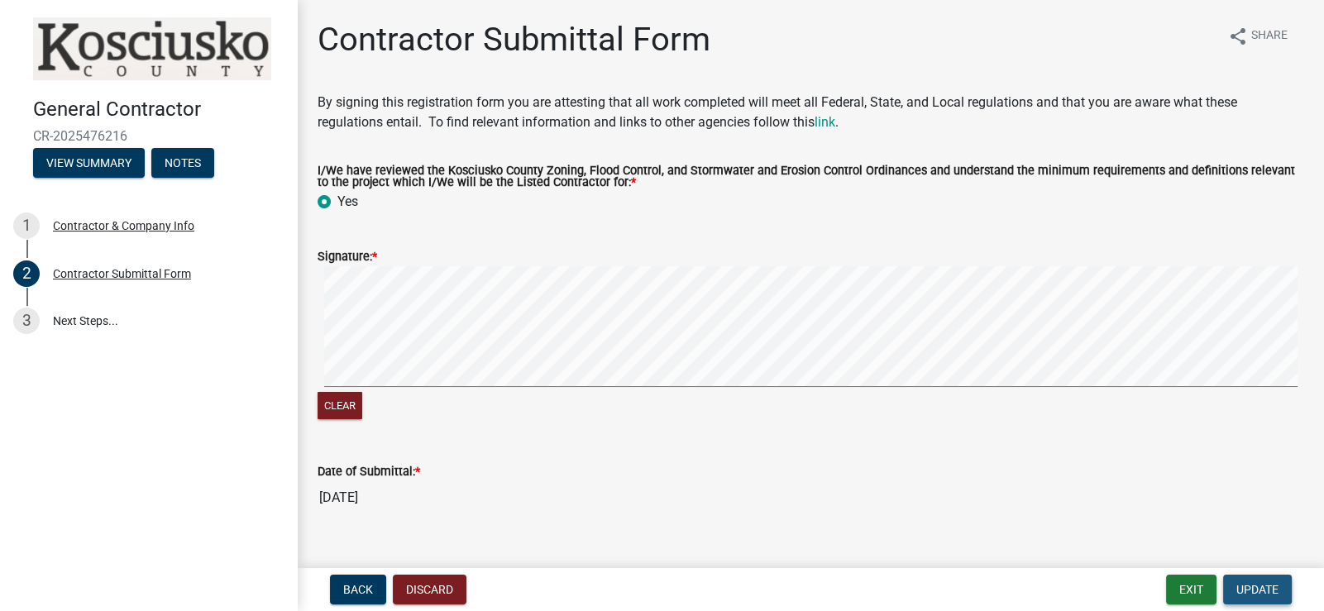
click at [1248, 591] on span "Update" at bounding box center [1258, 589] width 42 height 13
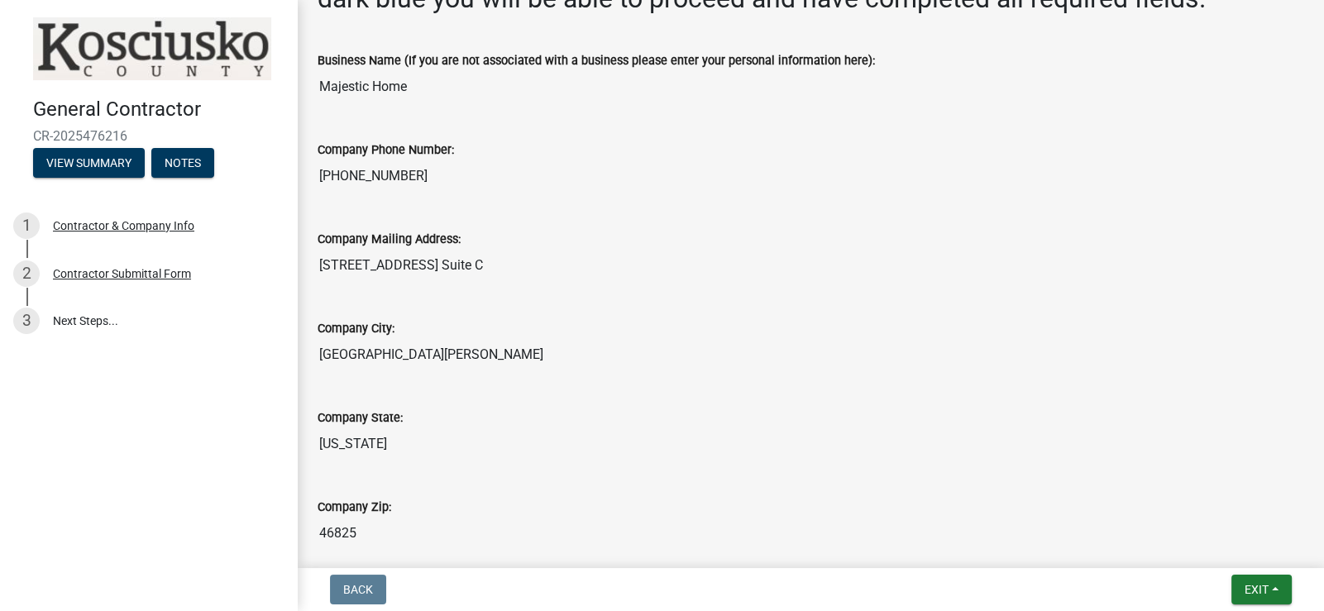
scroll to position [12, 0]
